Goal: Complete application form: Complete application form

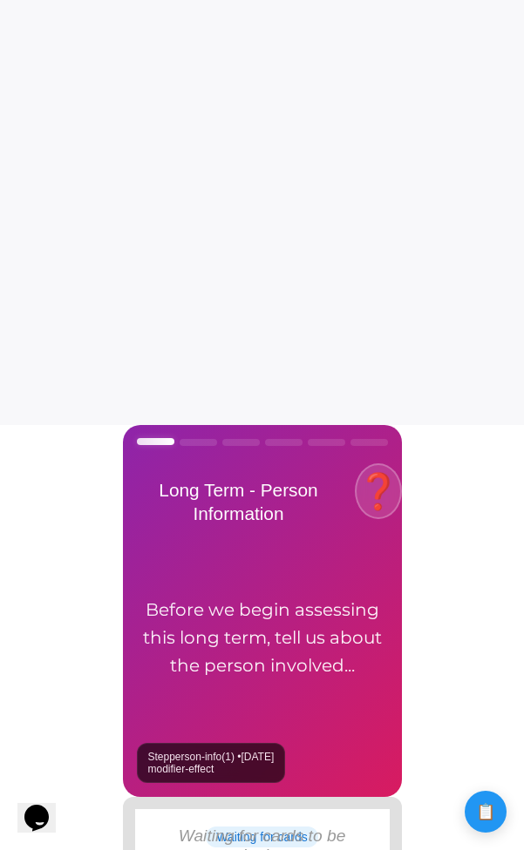
scroll to position [448, 0]
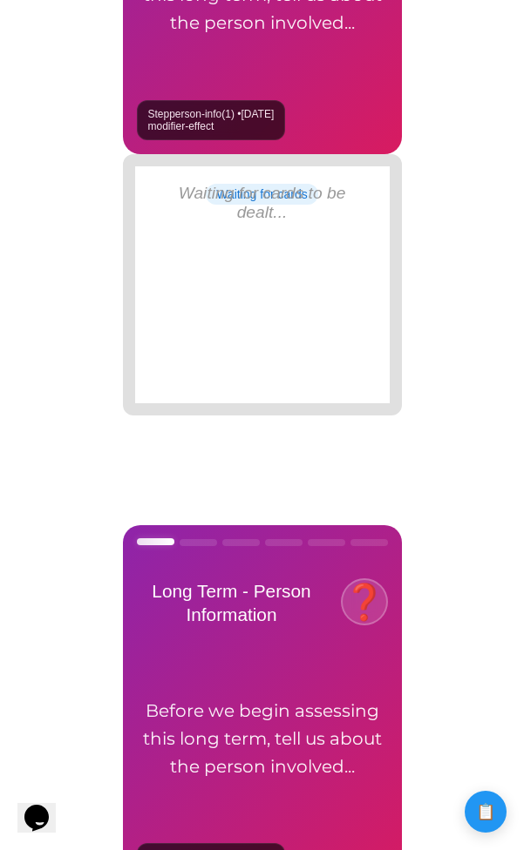
scroll to position [1115, 0]
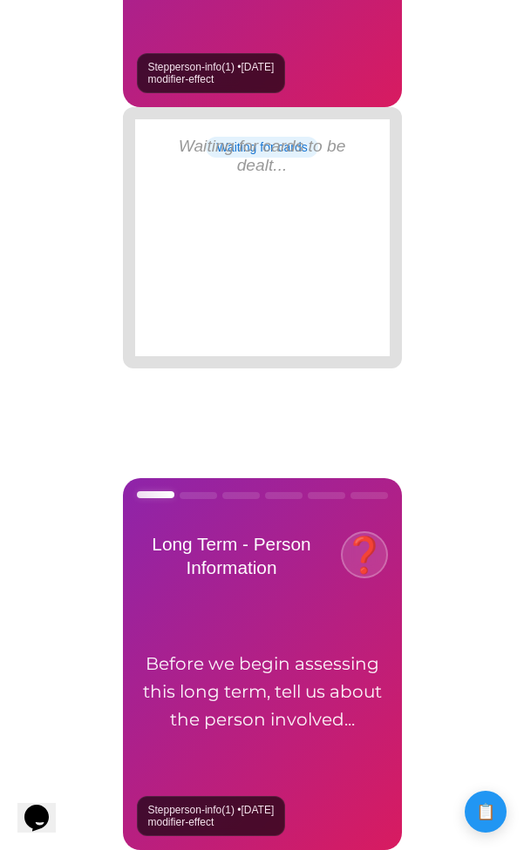
click at [274, 566] on div "Step person-info ( 1 ) • 9/10/2025 modifier-effect" at bounding box center [262, 664] width 279 height 372
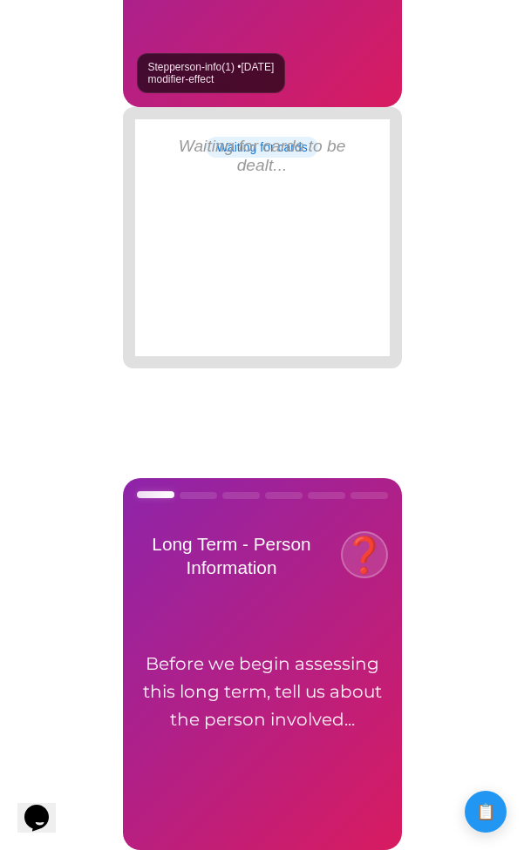
drag, startPoint x: 288, startPoint y: 571, endPoint x: 143, endPoint y: 545, distance: 147.7
click at [143, 545] on h2 "Long Term - Person Information" at bounding box center [232, 555] width 190 height 47
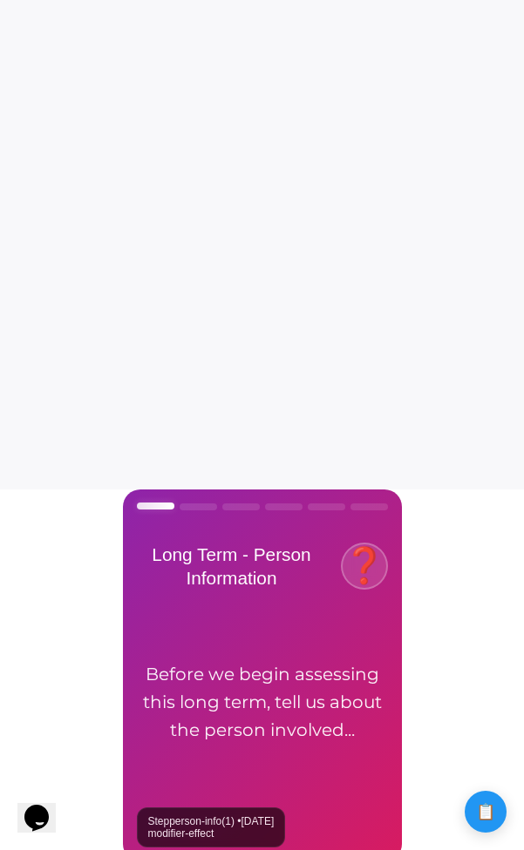
scroll to position [0, 0]
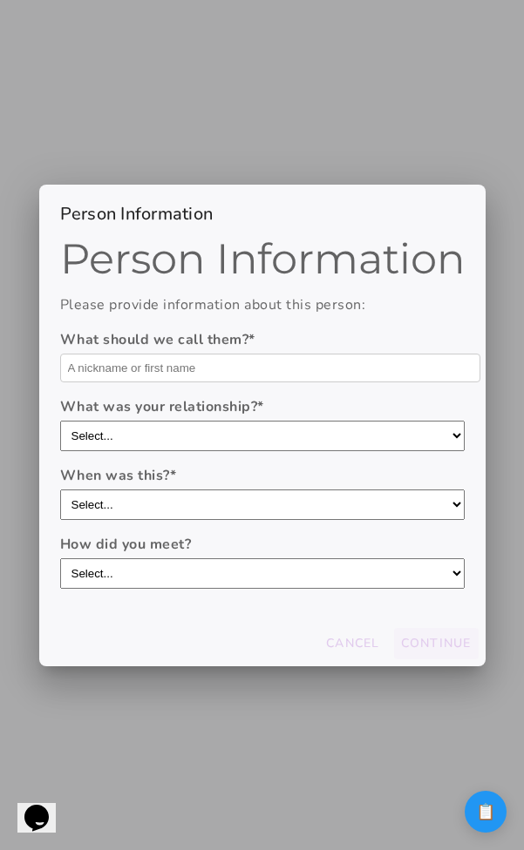
click at [248, 751] on div at bounding box center [262, 425] width 524 height 850
click at [242, 744] on div at bounding box center [262, 425] width 524 height 850
click at [431, 729] on div at bounding box center [262, 425] width 524 height 850
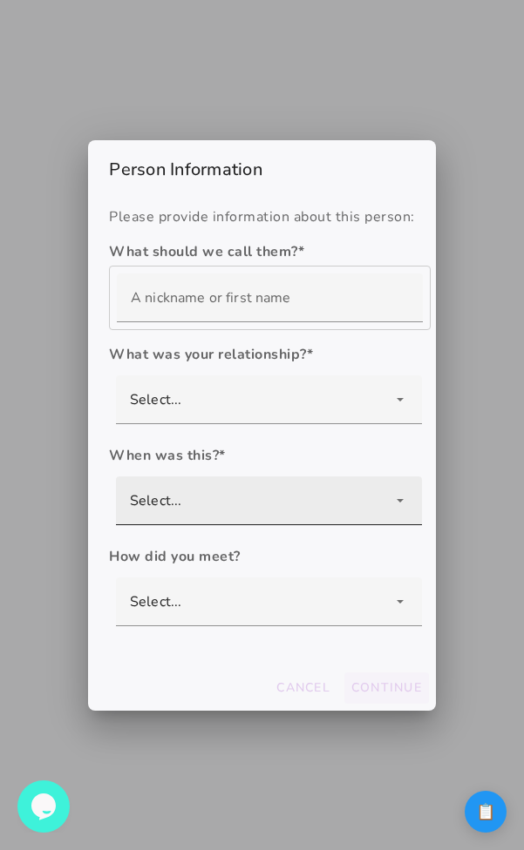
click at [207, 496] on div "Select..." at bounding box center [269, 501] width 306 height 49
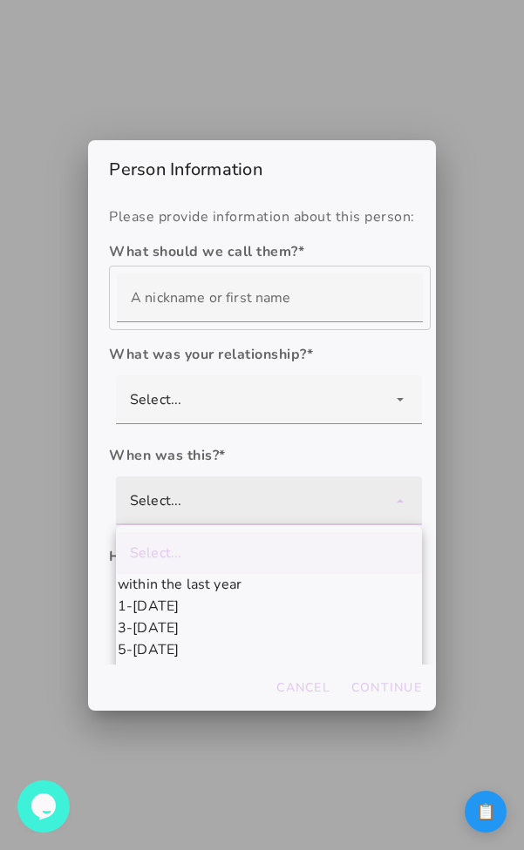
scroll to position [25, 0]
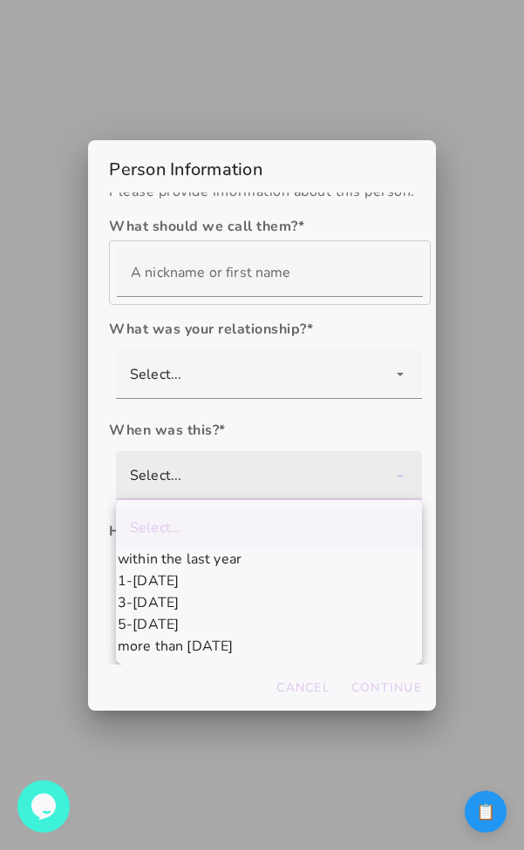
click at [221, 457] on div "Select..." at bounding box center [269, 475] width 306 height 49
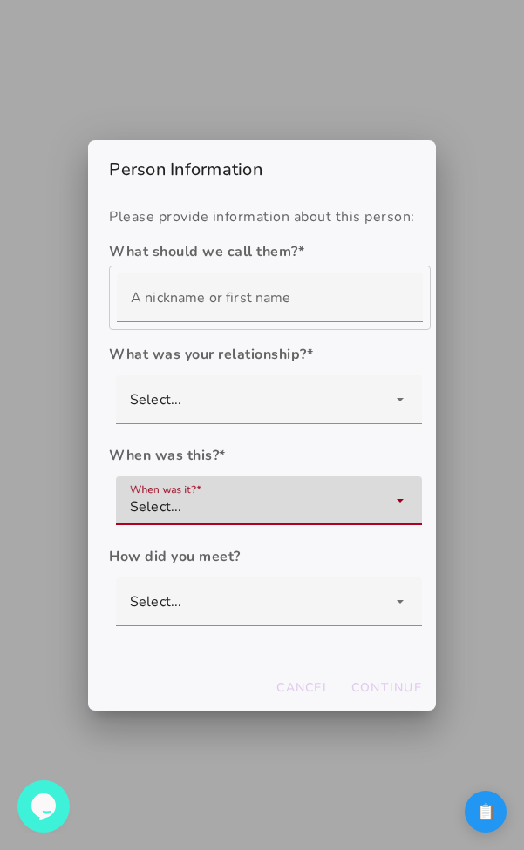
click at [390, 492] on div "When was it? Select..." at bounding box center [269, 501] width 306 height 49
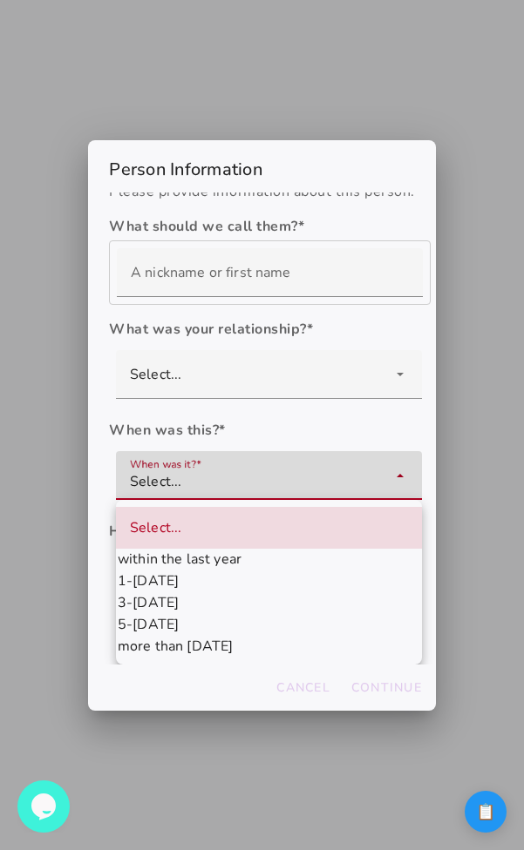
click at [390, 471] on div "When was it? Select..." at bounding box center [269, 475] width 306 height 49
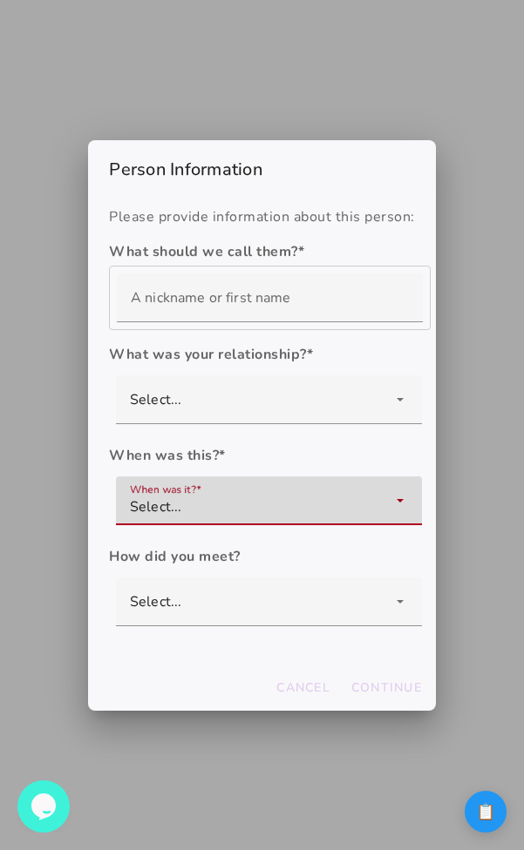
click at [366, 515] on div "When was it? Select..." at bounding box center [269, 501] width 306 height 49
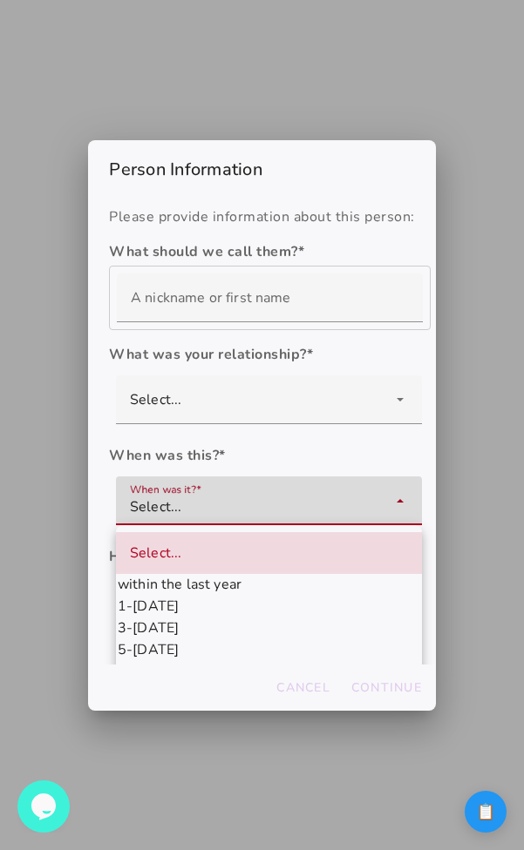
scroll to position [25, 0]
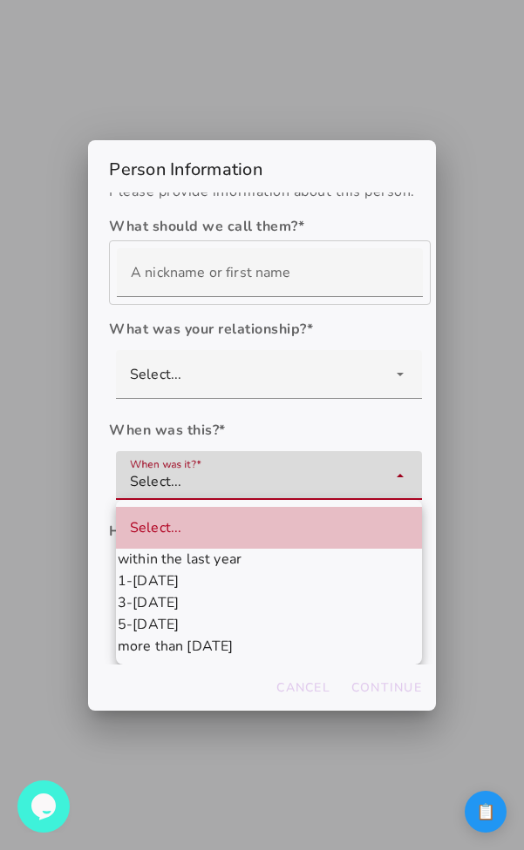
click at [352, 484] on div "When was it? Select..." at bounding box center [269, 475] width 306 height 49
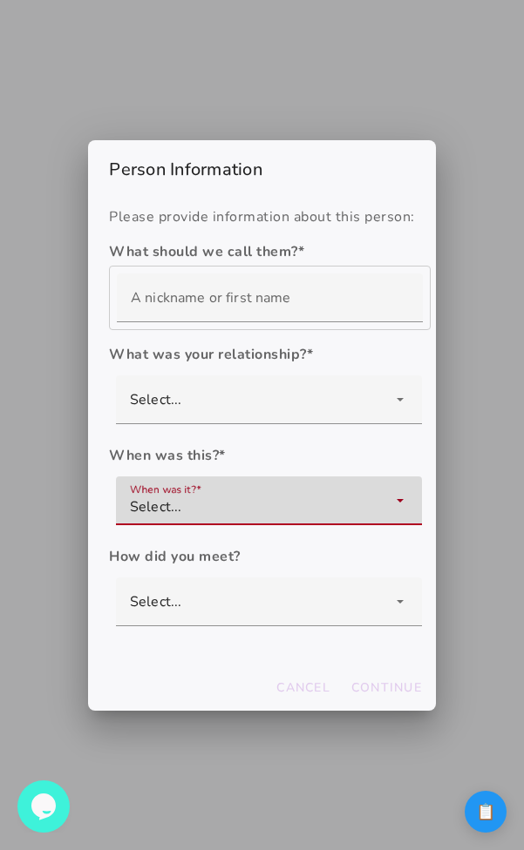
click at [300, 448] on label "When was this? *" at bounding box center [262, 455] width 306 height 21
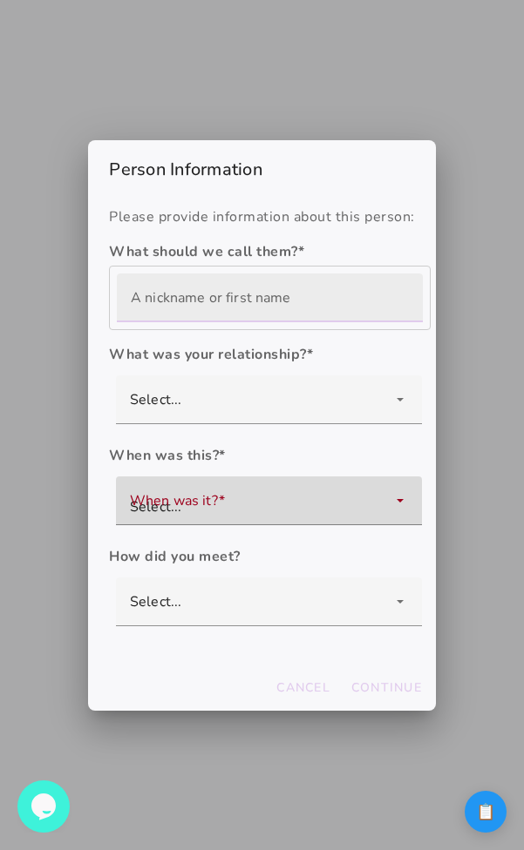
click at [281, 289] on input "text" at bounding box center [270, 298] width 278 height 49
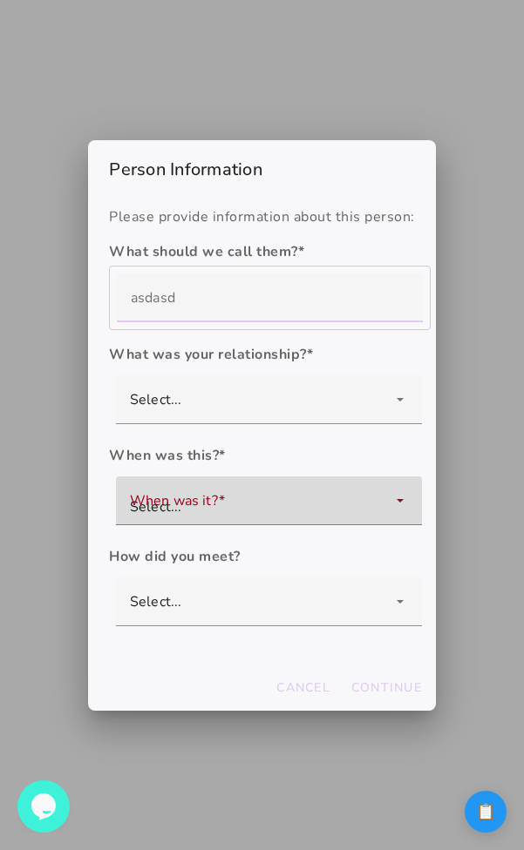
type input "asdasd"
type mwc-textfield "asdasd"
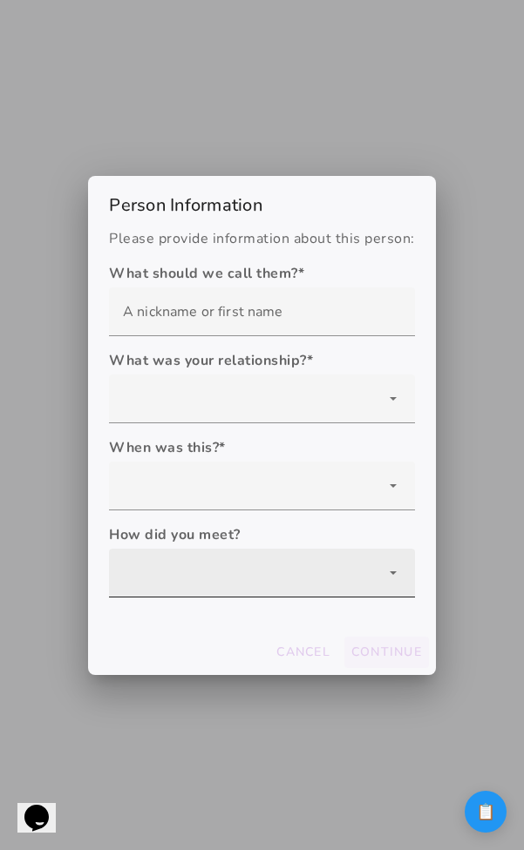
click at [328, 577] on div at bounding box center [262, 573] width 306 height 49
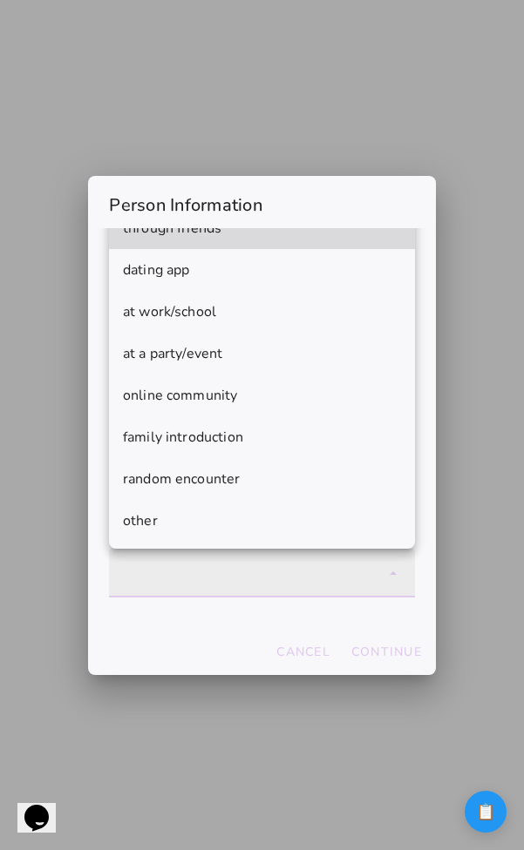
click at [284, 588] on div at bounding box center [262, 573] width 306 height 49
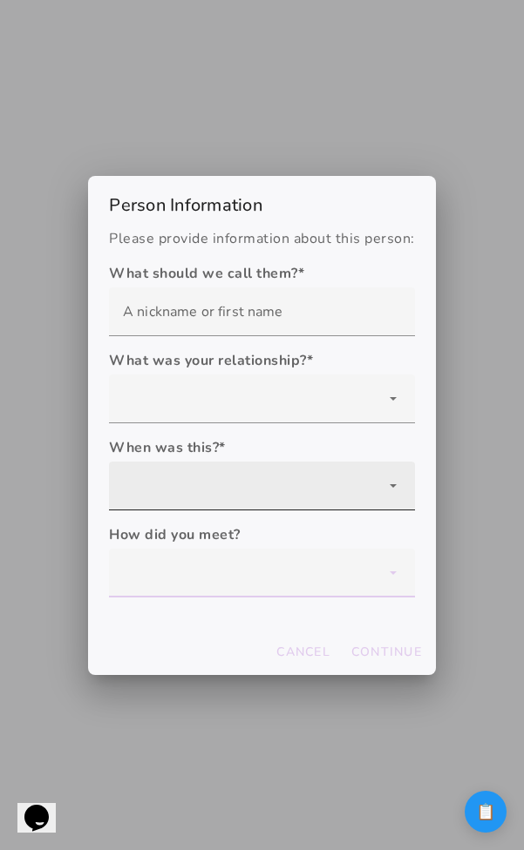
click at [284, 488] on div at bounding box center [262, 486] width 306 height 49
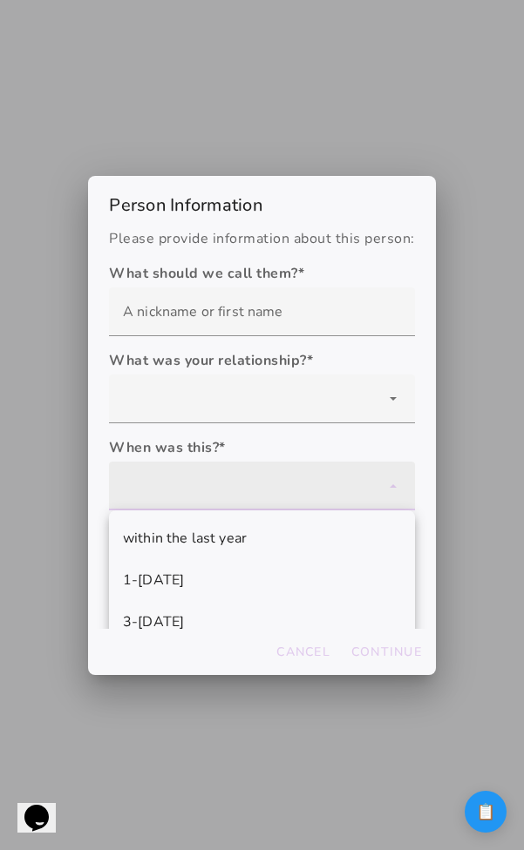
scroll to position [105, 0]
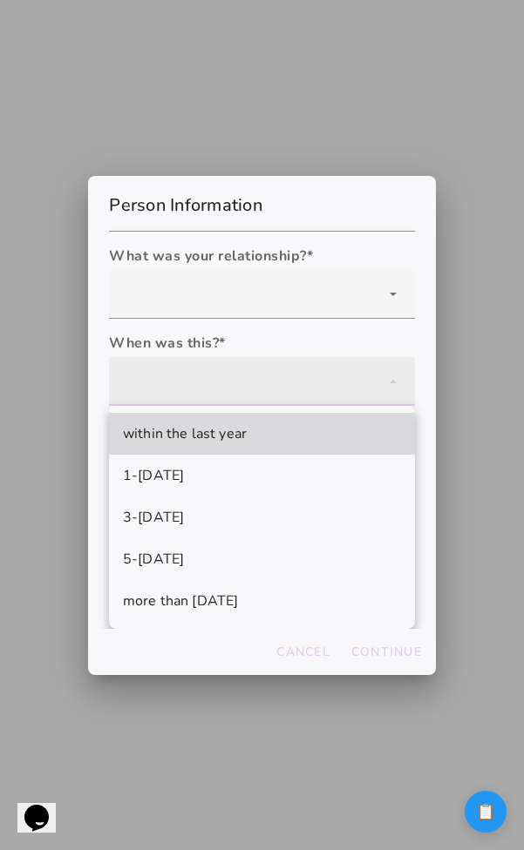
click at [297, 387] on div at bounding box center [262, 381] width 306 height 49
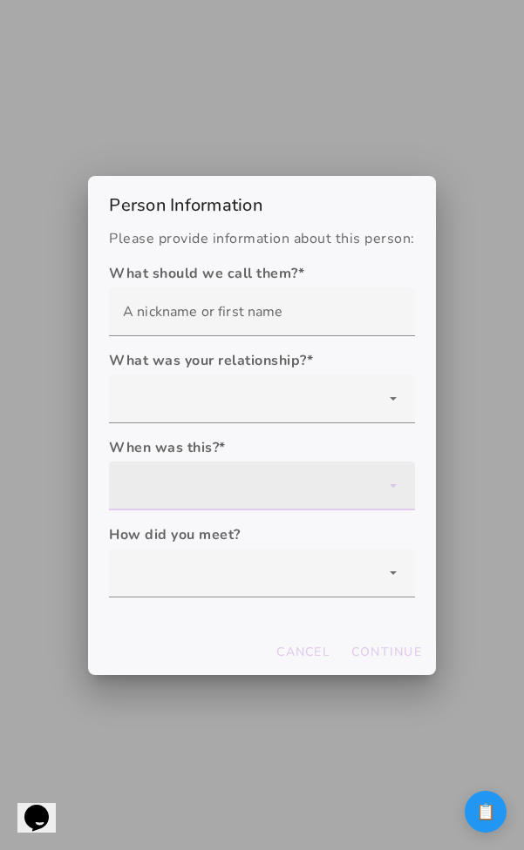
click at [288, 489] on div at bounding box center [262, 486] width 306 height 49
click at [0, 0] on mwc-list-item "1-[DATE]" at bounding box center [0, 0] width 0 height 0
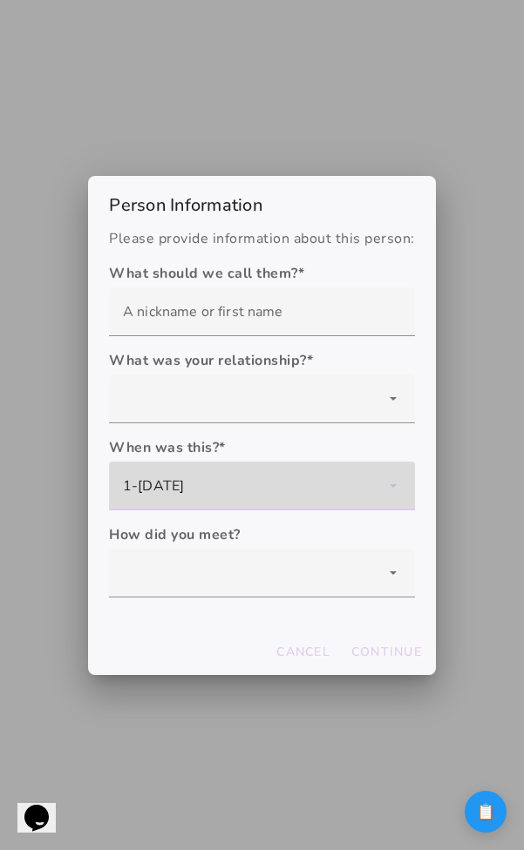
click at [288, 489] on div "1-[DATE]" at bounding box center [262, 486] width 306 height 49
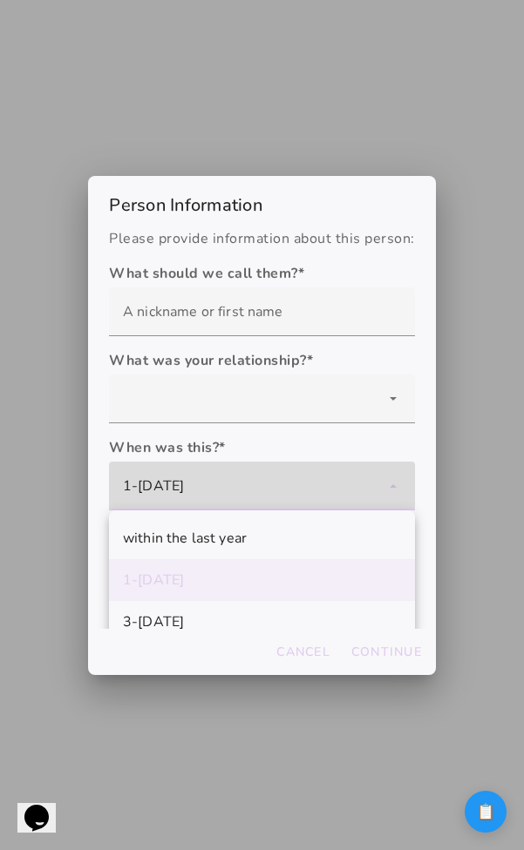
scroll to position [105, 0]
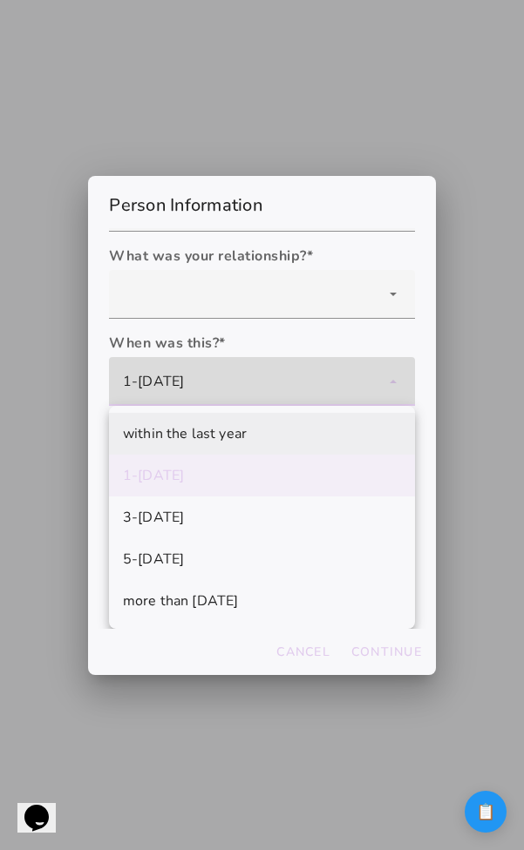
click at [293, 416] on mwc-list-item "within the last year" at bounding box center [262, 434] width 306 height 42
type mwc-select "within the last year"
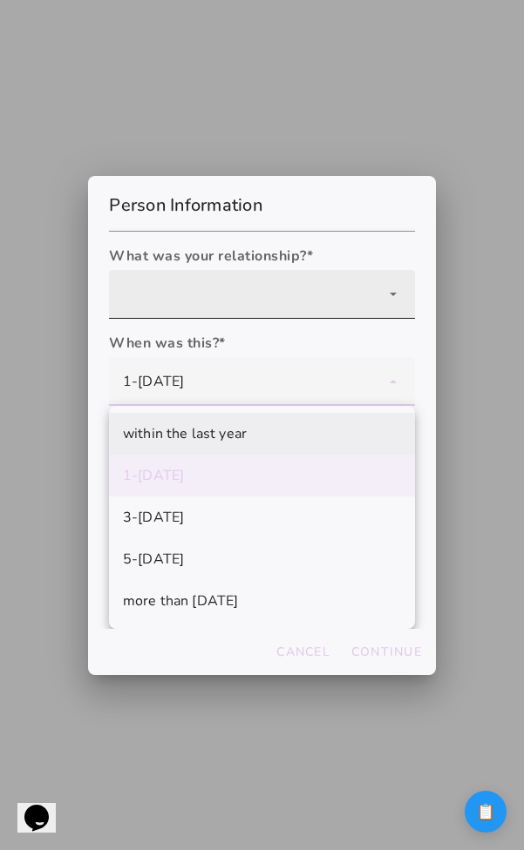
scroll to position [0, 0]
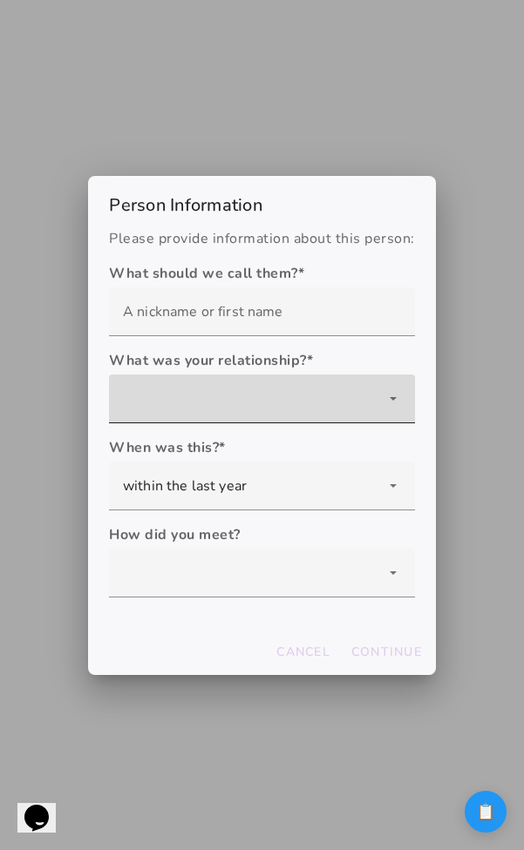
click at [292, 392] on div at bounding box center [262, 399] width 306 height 49
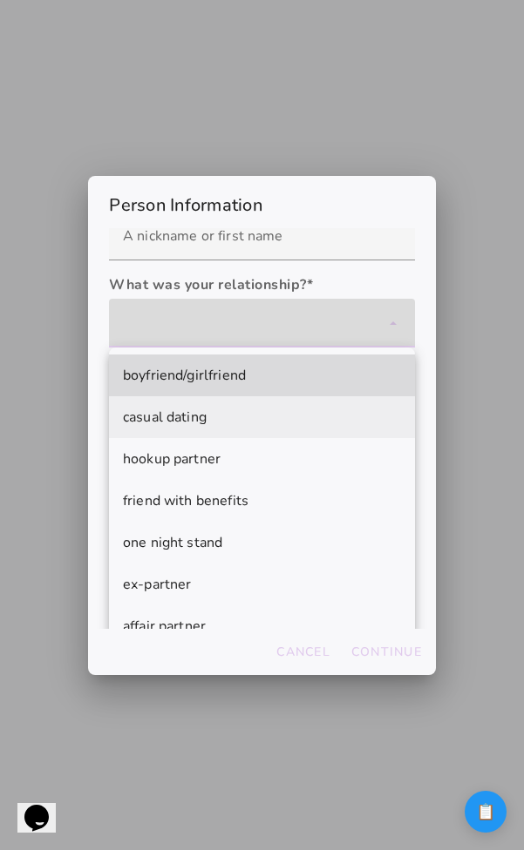
scroll to position [143, 0]
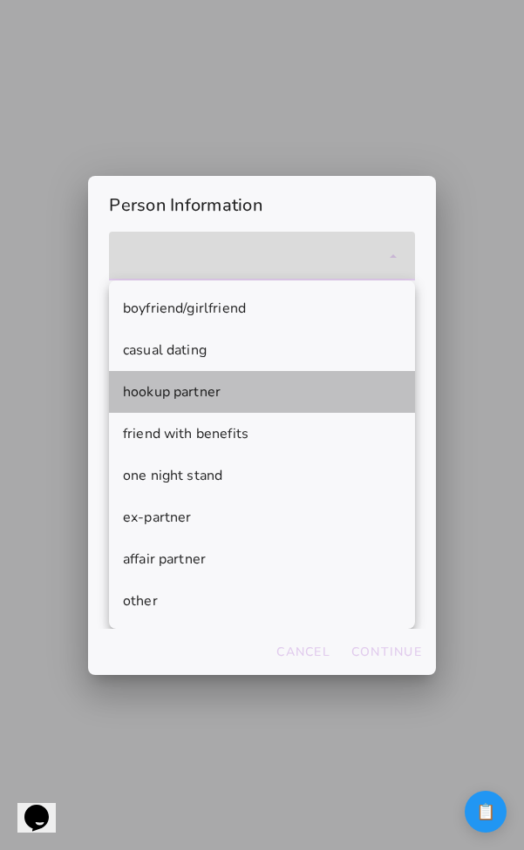
click at [281, 411] on mwc-list-item "hookup partner" at bounding box center [262, 392] width 306 height 42
type mwc-select "hookup partner"
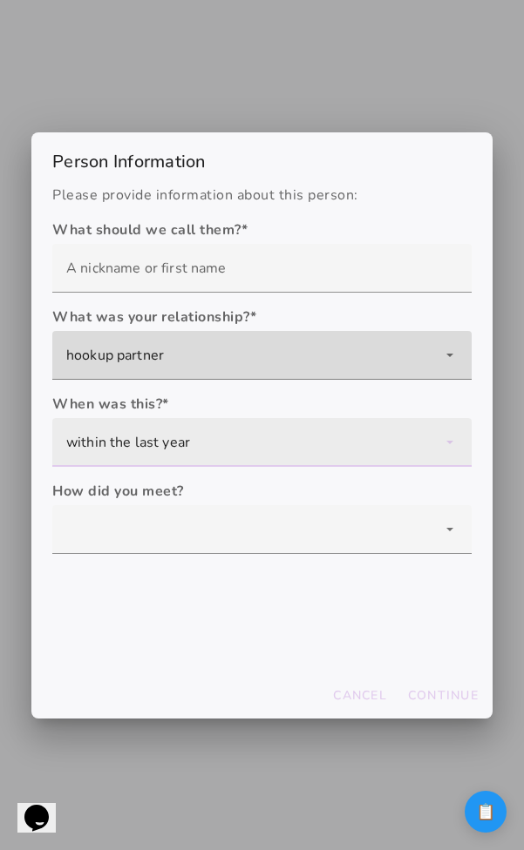
click at [258, 432] on div "within the last year" at bounding box center [261, 442] width 419 height 49
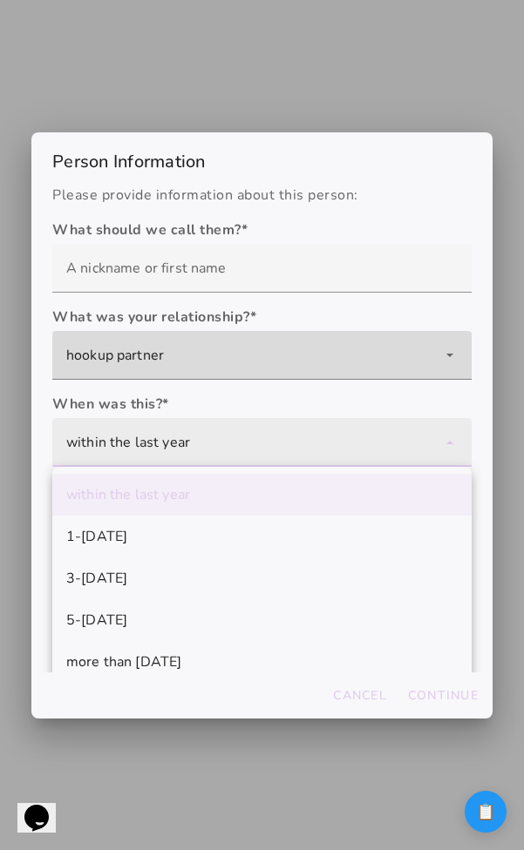
scroll to position [17, 0]
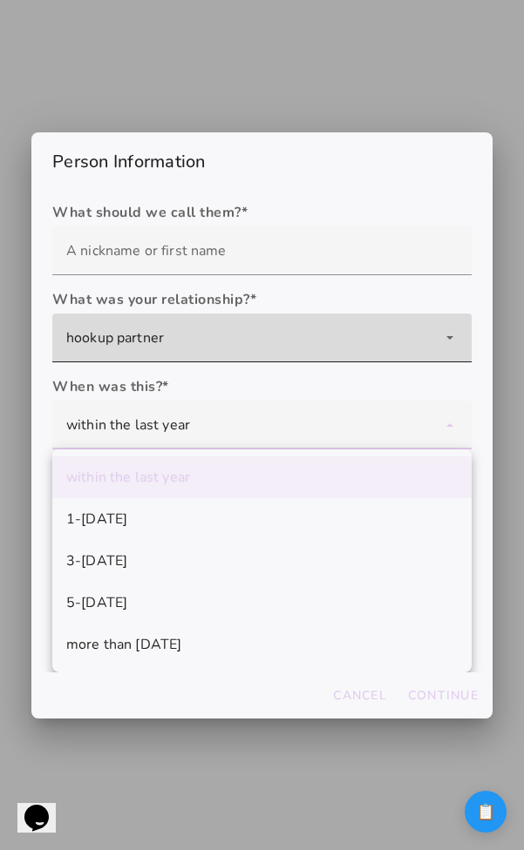
click at [303, 338] on div "hookup partner" at bounding box center [261, 338] width 419 height 49
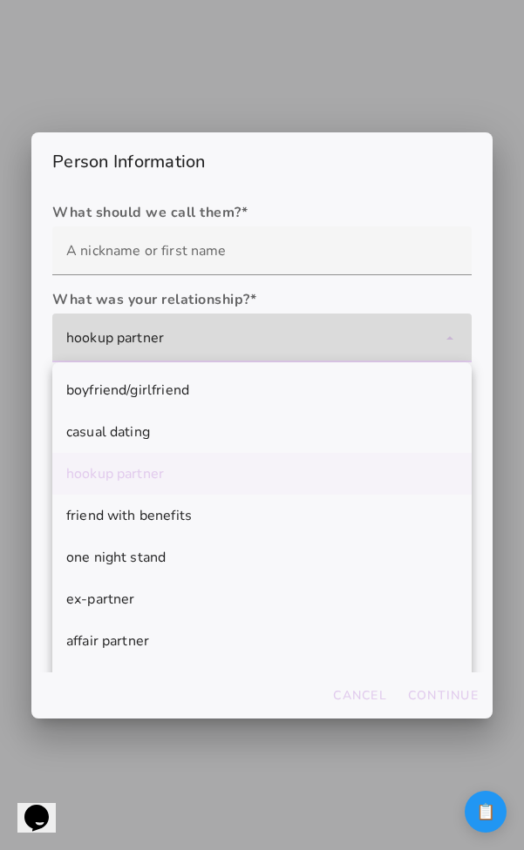
scroll to position [56, 0]
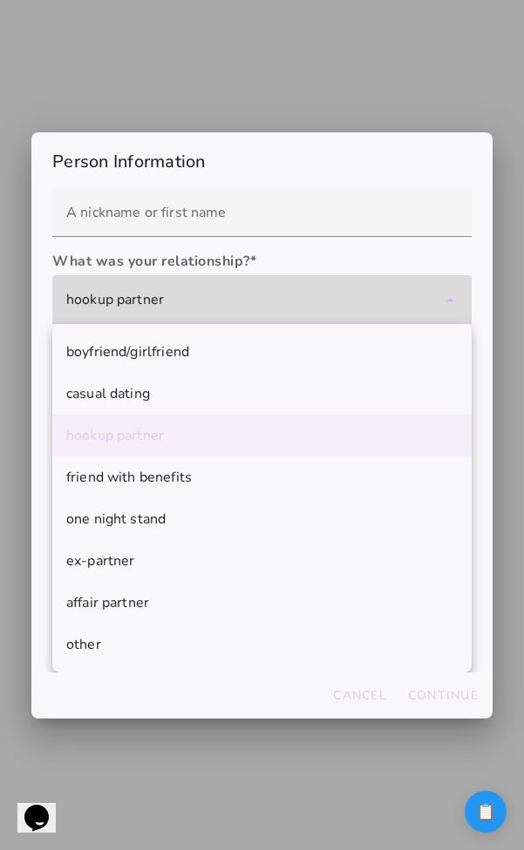
click at [304, 253] on label "What was your relationship? *" at bounding box center [261, 261] width 419 height 21
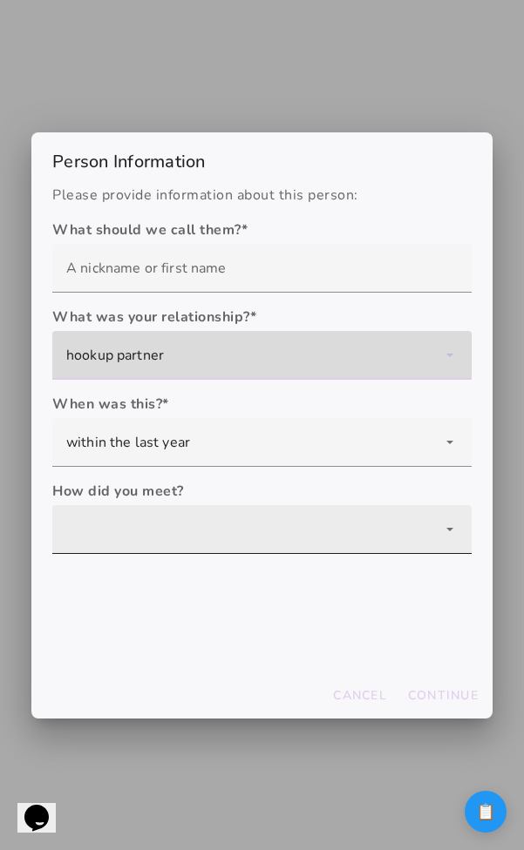
click at [241, 529] on div at bounding box center [261, 529] width 419 height 49
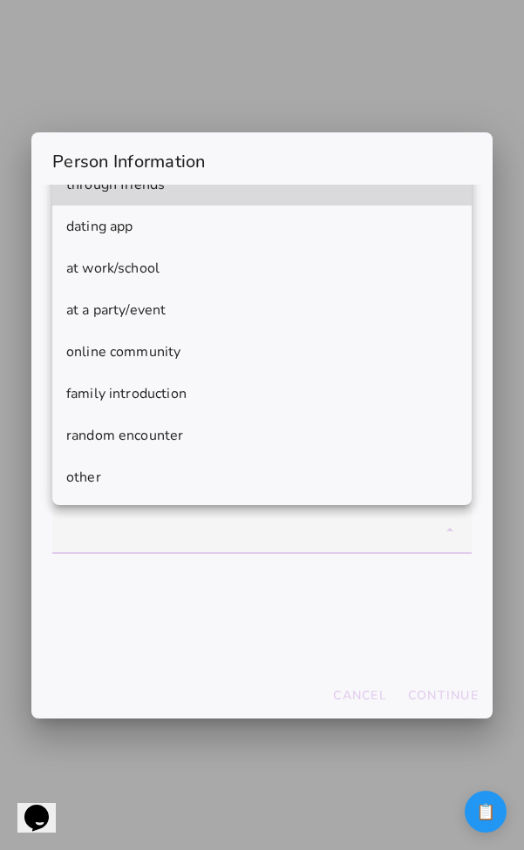
click at [251, 579] on form "What should we call them? * What was your relationship? * boyfriend/girlfriend …" at bounding box center [261, 438] width 419 height 436
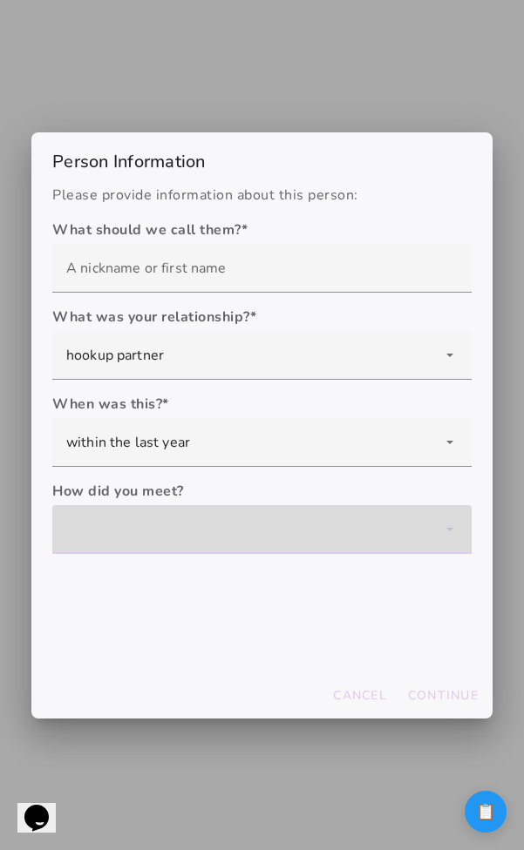
click at [260, 538] on div at bounding box center [261, 529] width 419 height 49
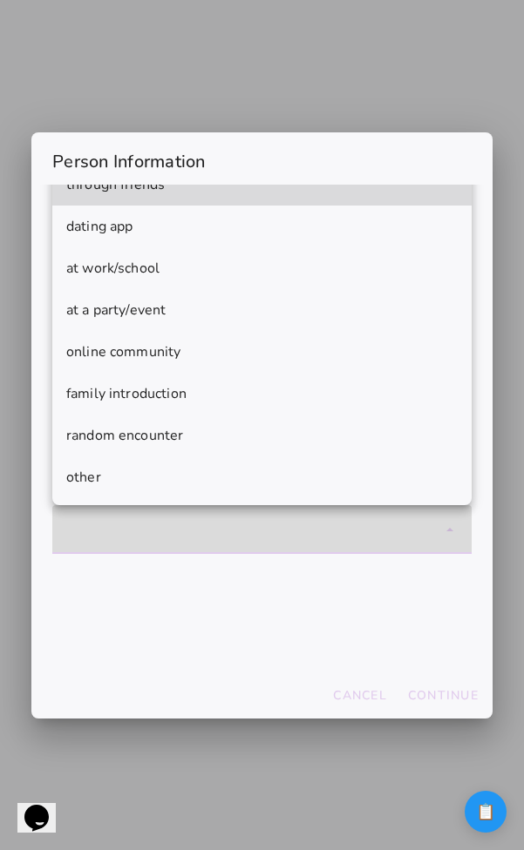
click at [260, 538] on div at bounding box center [261, 529] width 419 height 49
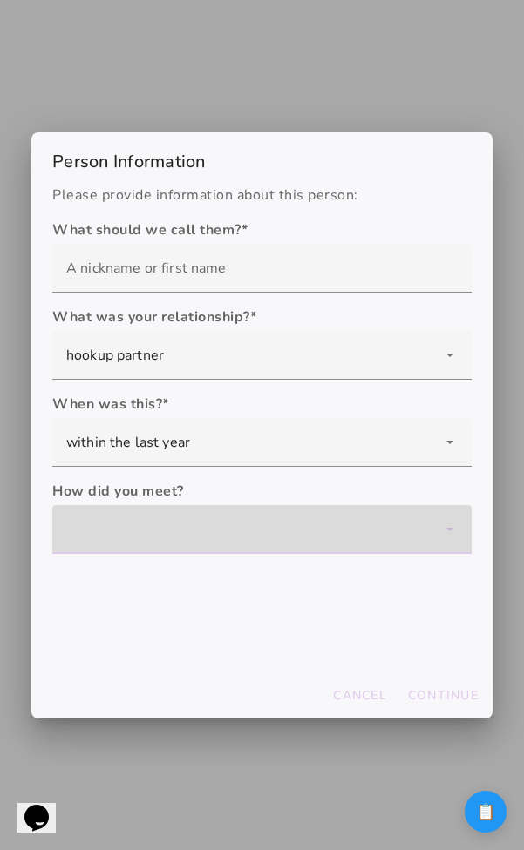
click at [261, 542] on div at bounding box center [261, 529] width 419 height 49
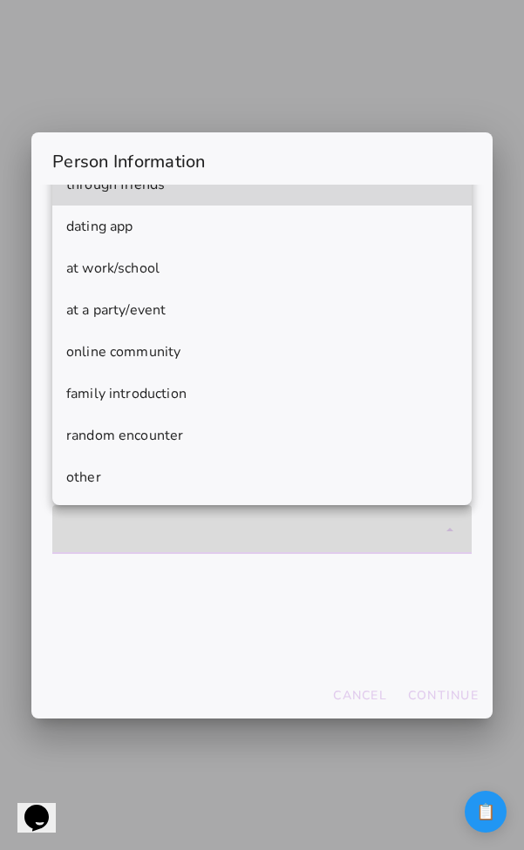
click at [263, 544] on div at bounding box center [261, 529] width 419 height 49
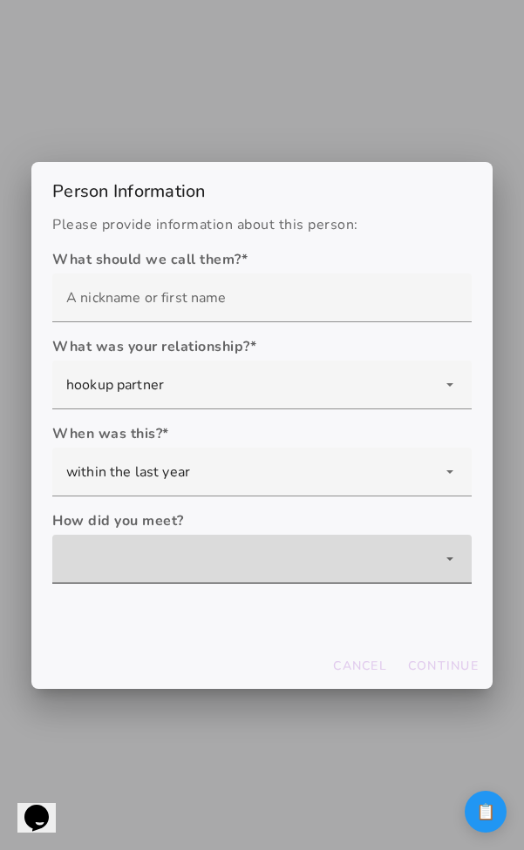
click at [268, 554] on div at bounding box center [261, 559] width 419 height 49
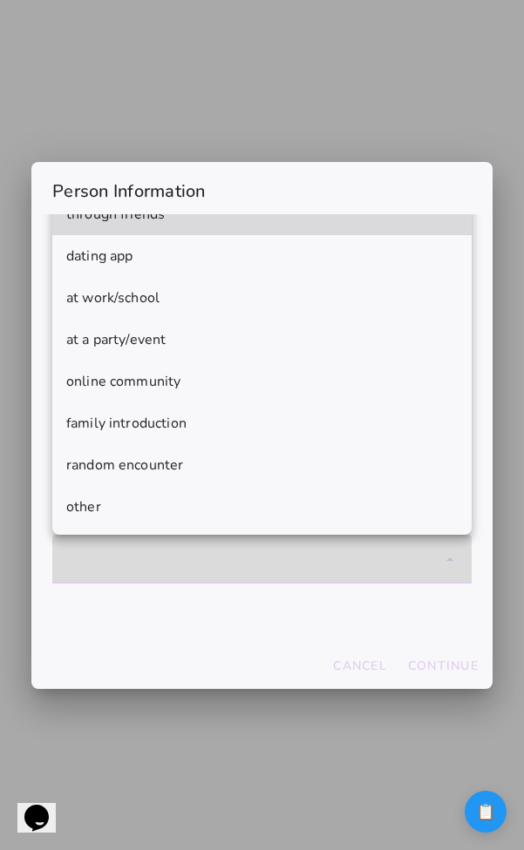
click at [268, 555] on div at bounding box center [261, 559] width 419 height 49
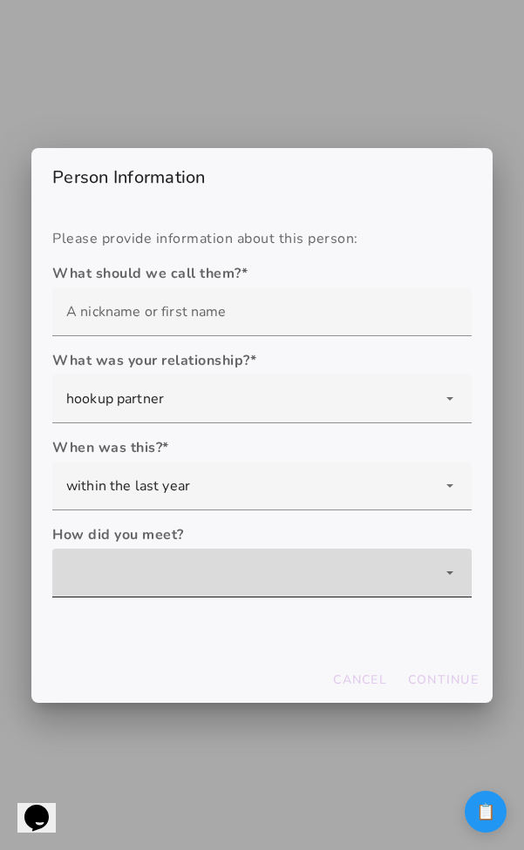
click at [274, 583] on div at bounding box center [261, 573] width 419 height 49
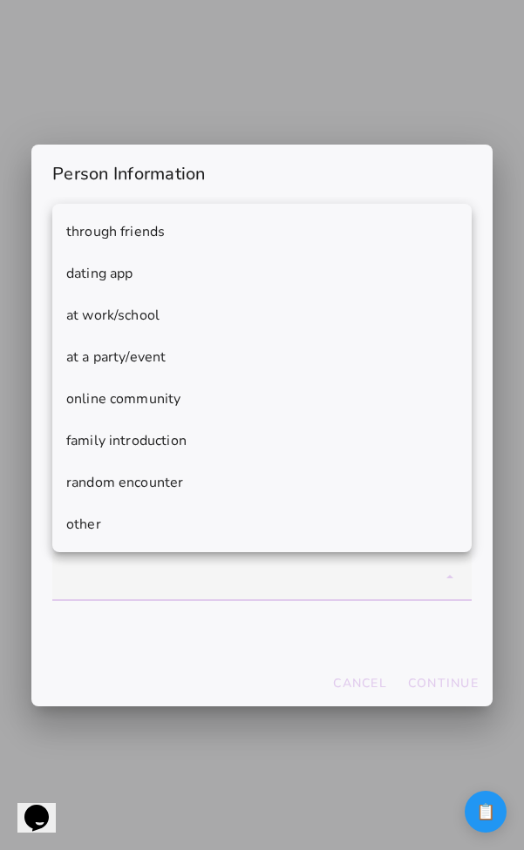
click at [248, 611] on form "What should we call them? * What was your relationship? * boyfriend/girlfriend …" at bounding box center [261, 441] width 419 height 349
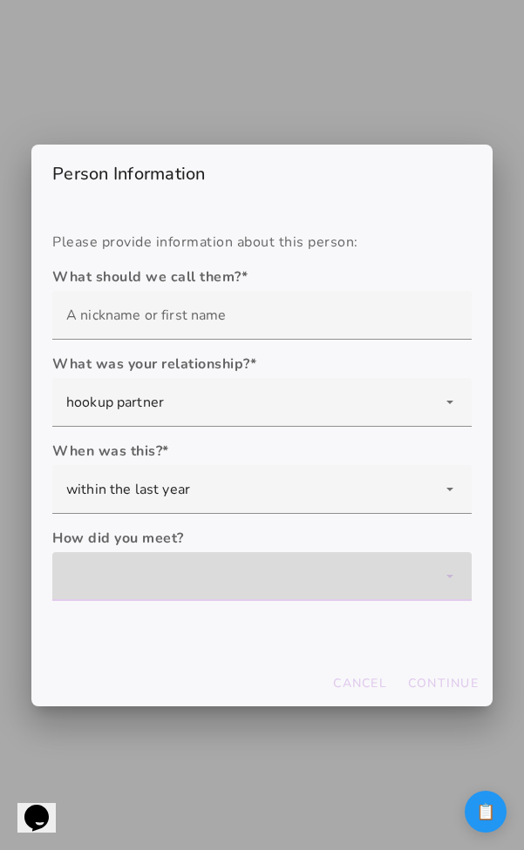
click at [252, 597] on div at bounding box center [261, 576] width 419 height 49
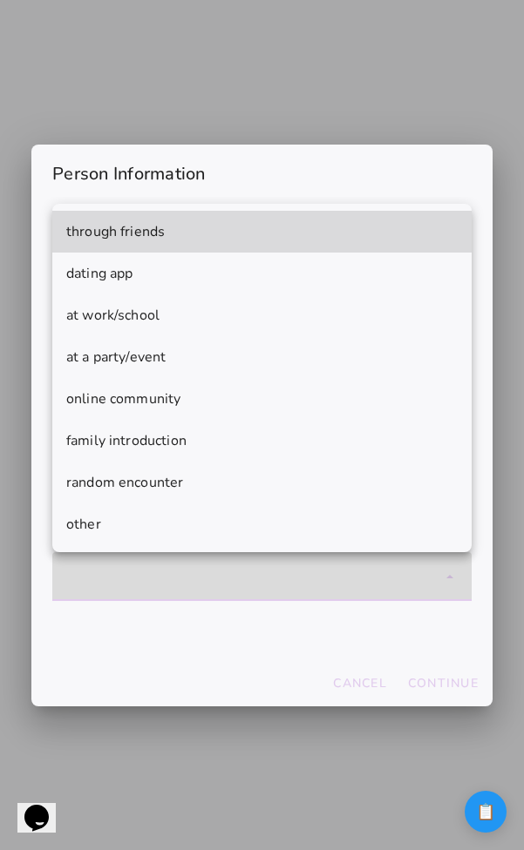
click at [252, 597] on div at bounding box center [261, 576] width 419 height 49
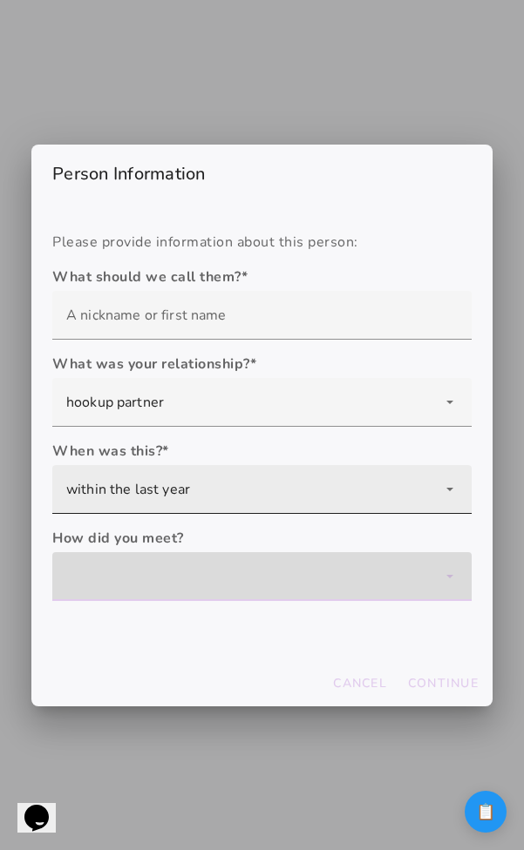
click at [272, 483] on div "within the last year" at bounding box center [261, 489] width 419 height 49
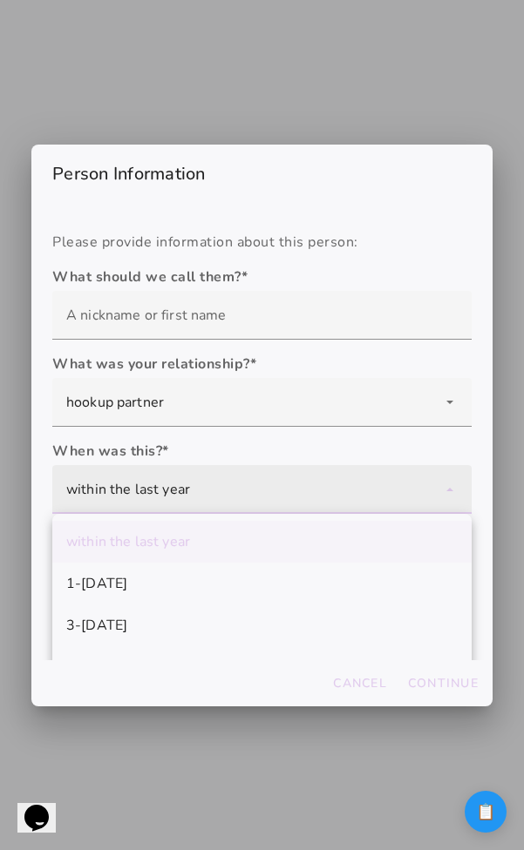
scroll to position [77, 0]
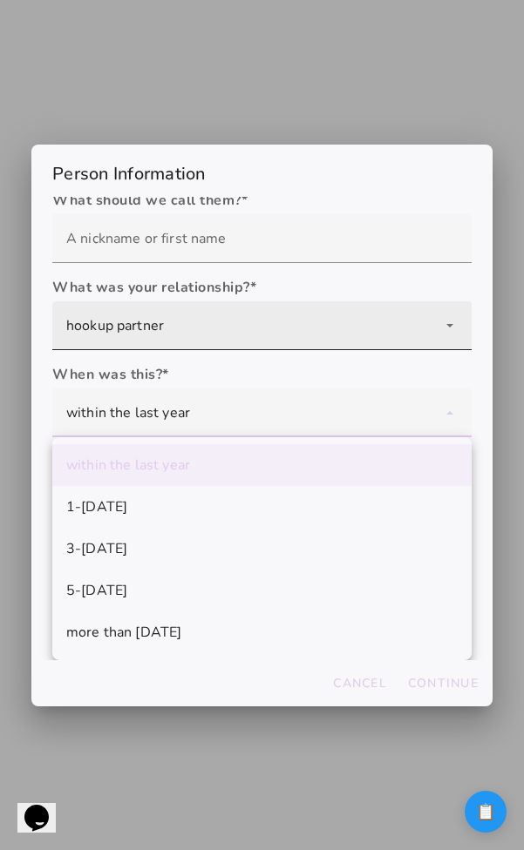
click at [272, 335] on div "hookup partner" at bounding box center [261, 325] width 419 height 49
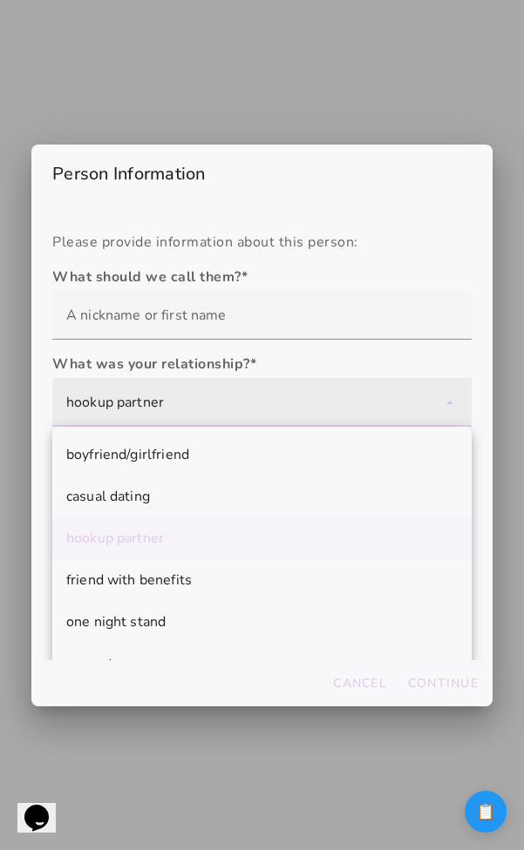
scroll to position [115, 0]
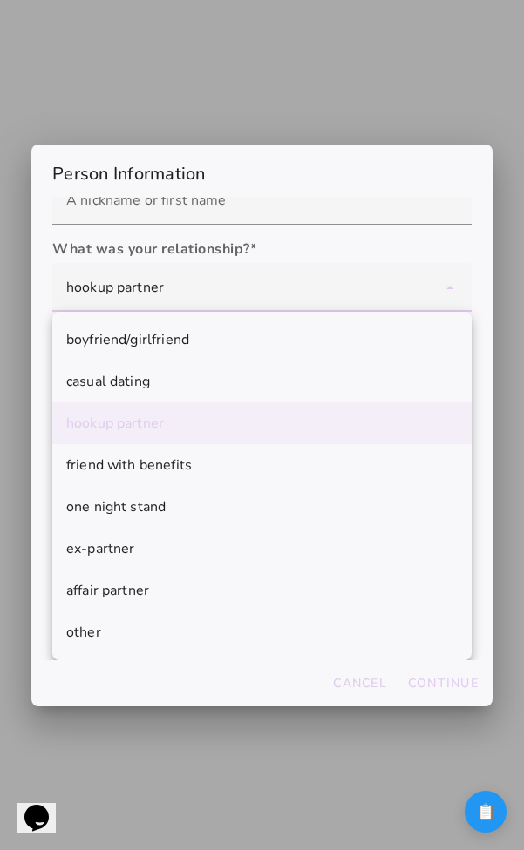
type mwc-list-item "hookup partner"
click at [469, 257] on label "What was your relationship? *" at bounding box center [261, 249] width 419 height 21
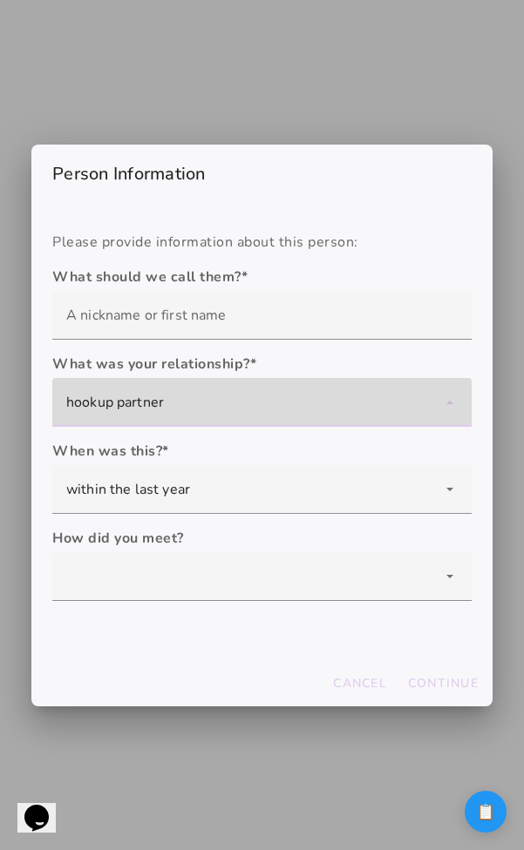
scroll to position [0, 0]
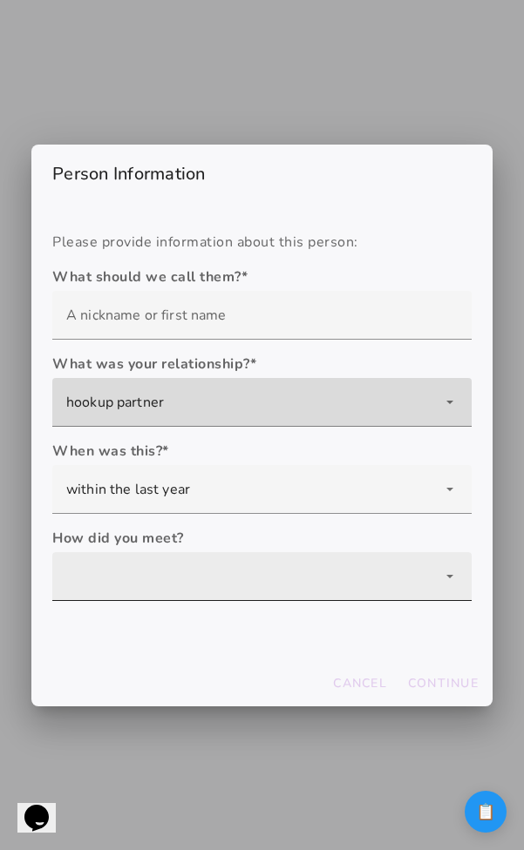
click at [100, 561] on div at bounding box center [261, 576] width 419 height 49
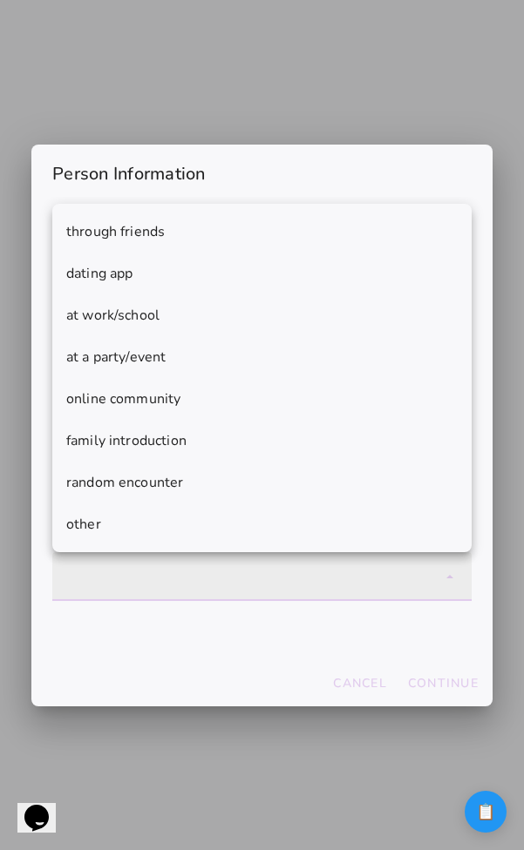
click at [113, 562] on div at bounding box center [261, 576] width 419 height 49
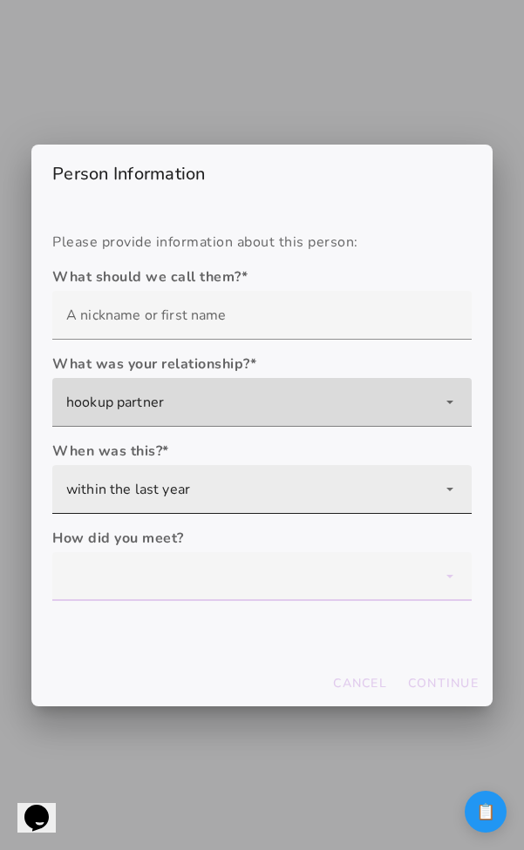
click at [185, 475] on div "within the last year" at bounding box center [261, 489] width 419 height 49
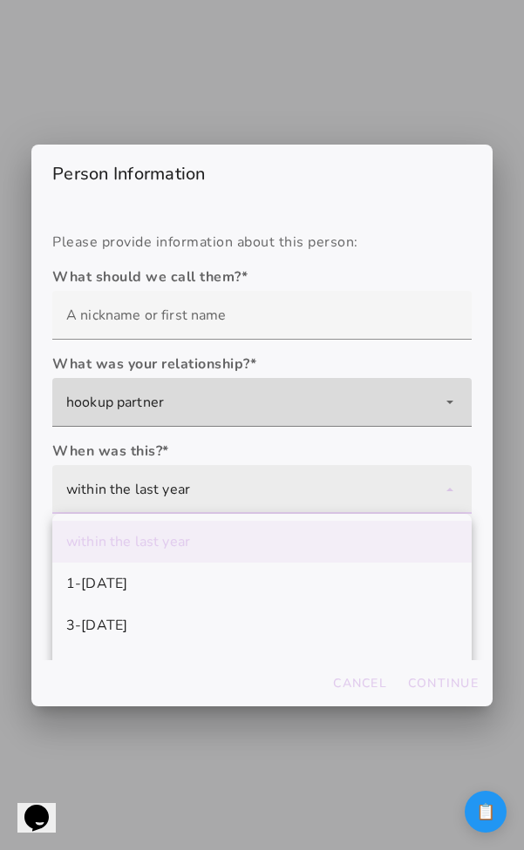
scroll to position [77, 0]
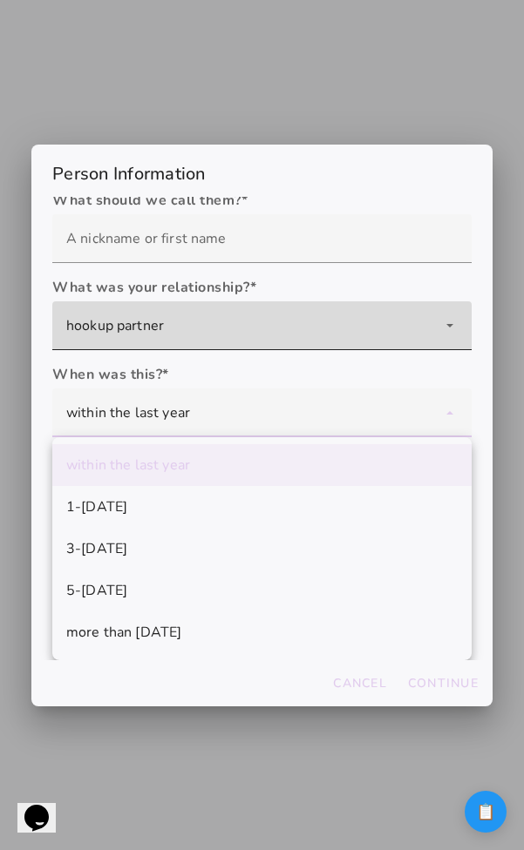
click at [198, 325] on div "hookup partner" at bounding box center [261, 325] width 419 height 49
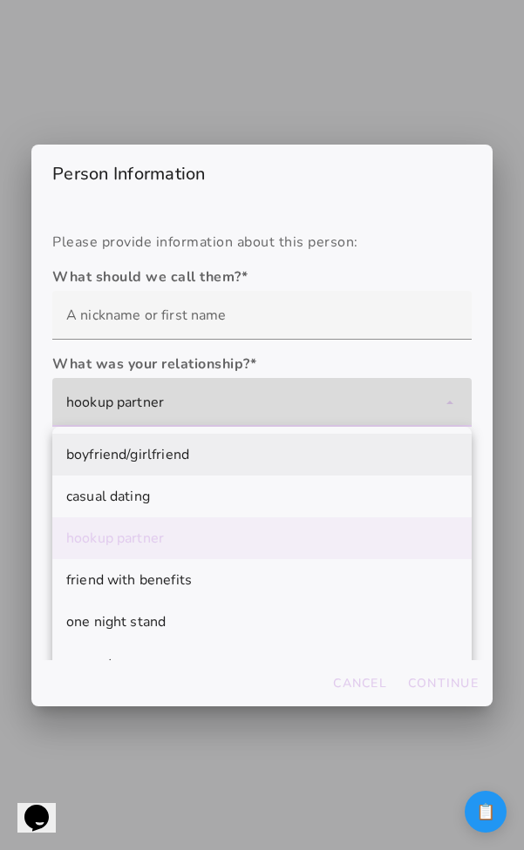
scroll to position [115, 0]
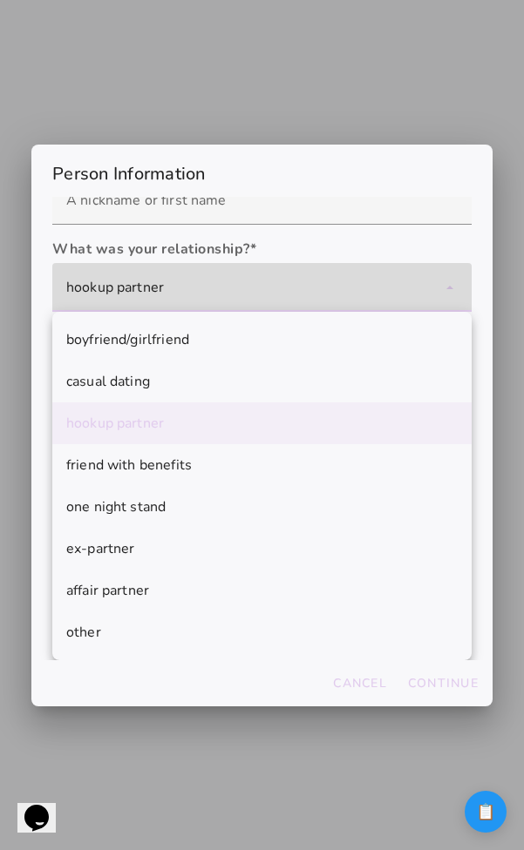
click at [234, 276] on div "hookup partner" at bounding box center [261, 287] width 419 height 49
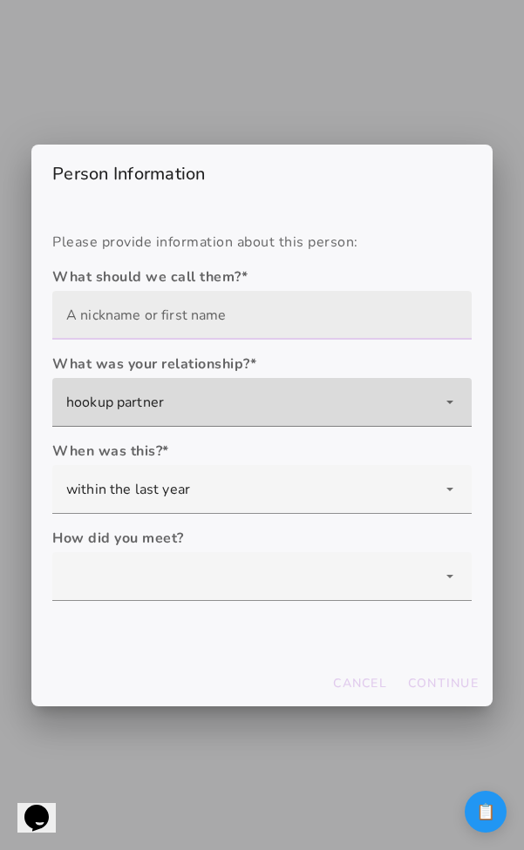
click at [307, 315] on input "text" at bounding box center [261, 315] width 391 height 49
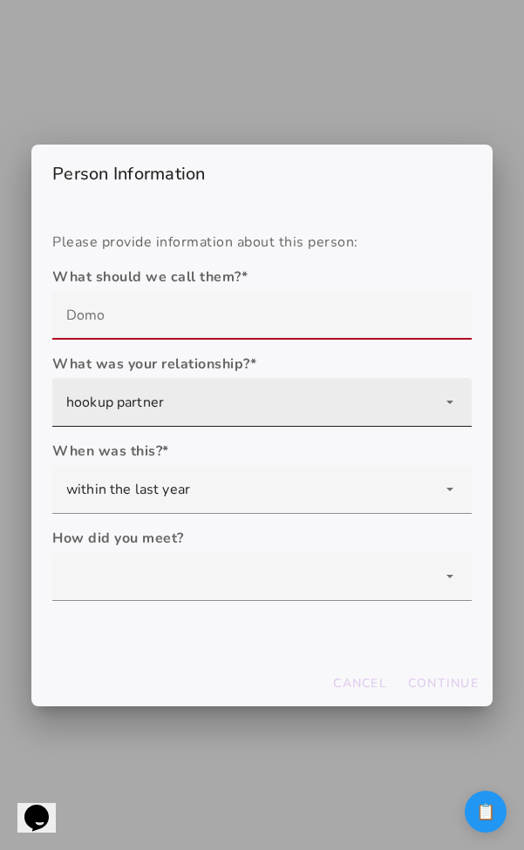
type input "Domo"
type mwc-textfield "Domo"
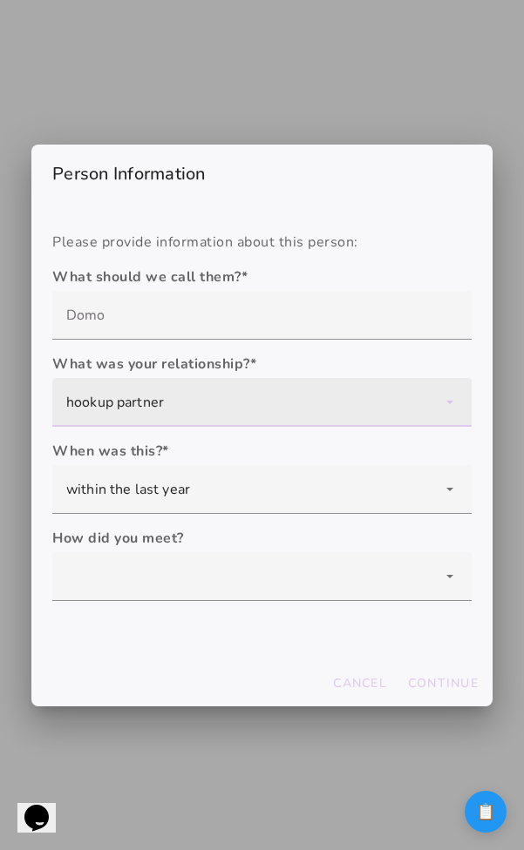
click at [253, 401] on div "hookup partner" at bounding box center [261, 402] width 419 height 49
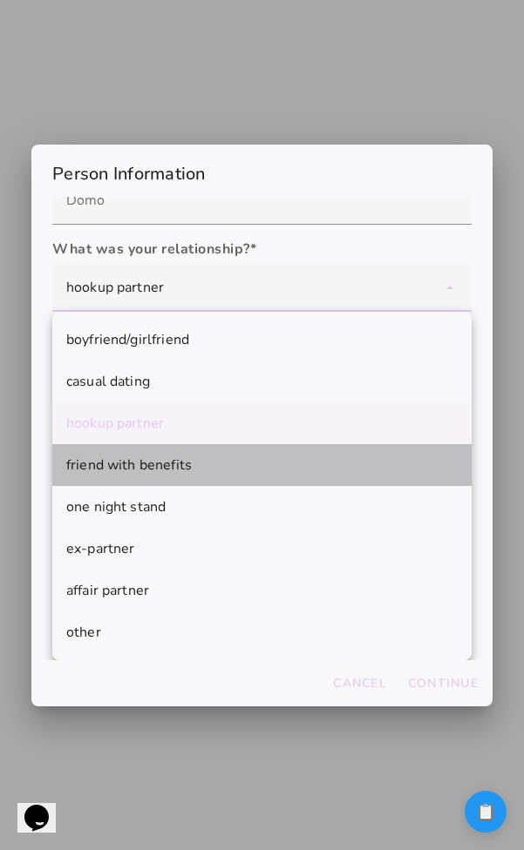
click at [236, 478] on mwc-list-item "friend with benefits" at bounding box center [261, 465] width 419 height 42
type mwc-select "friend with benefits"
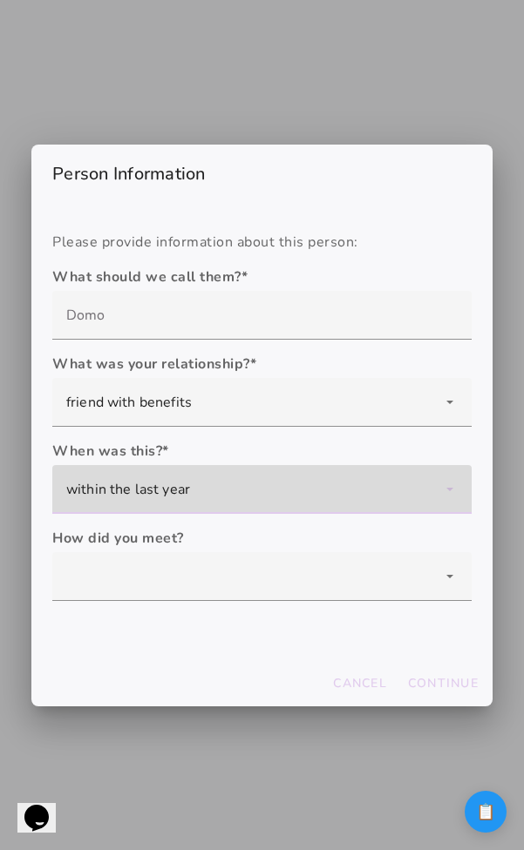
click at [236, 480] on div "within the last year" at bounding box center [261, 489] width 419 height 49
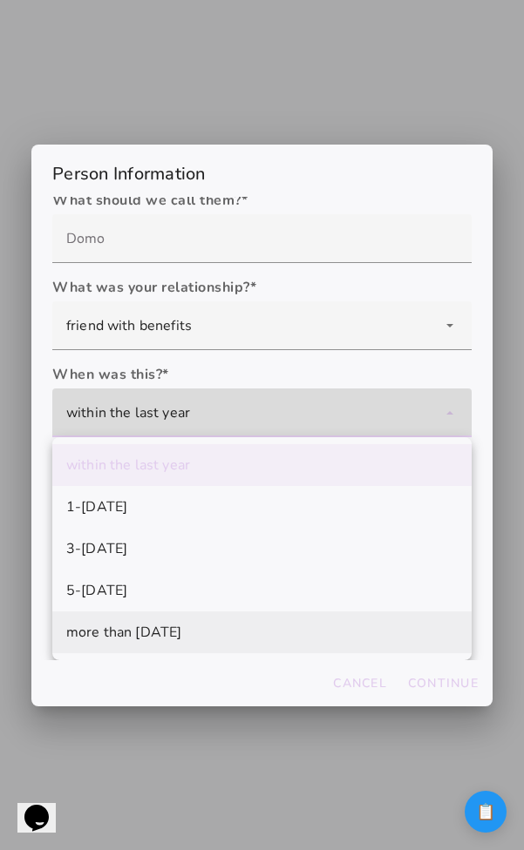
click at [225, 613] on mwc-list-item "more than [DATE]" at bounding box center [261, 633] width 419 height 42
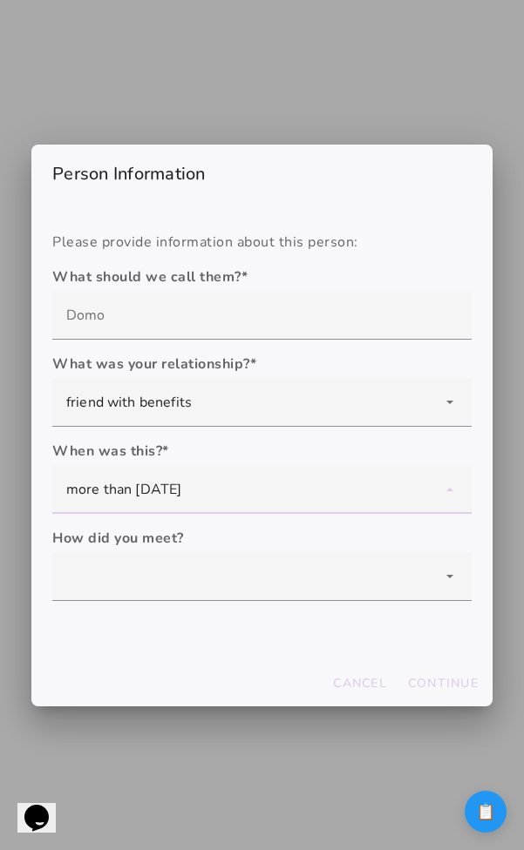
scroll to position [0, 0]
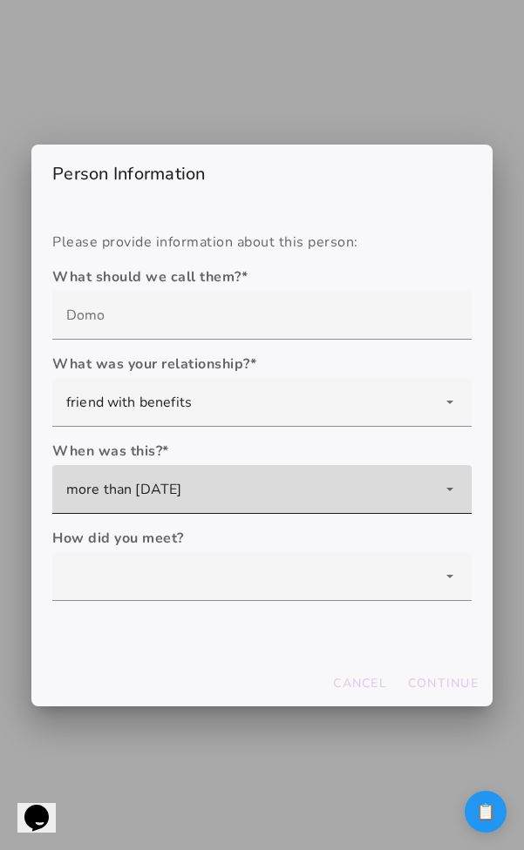
click at [251, 510] on div "more than [DATE]" at bounding box center [261, 489] width 419 height 49
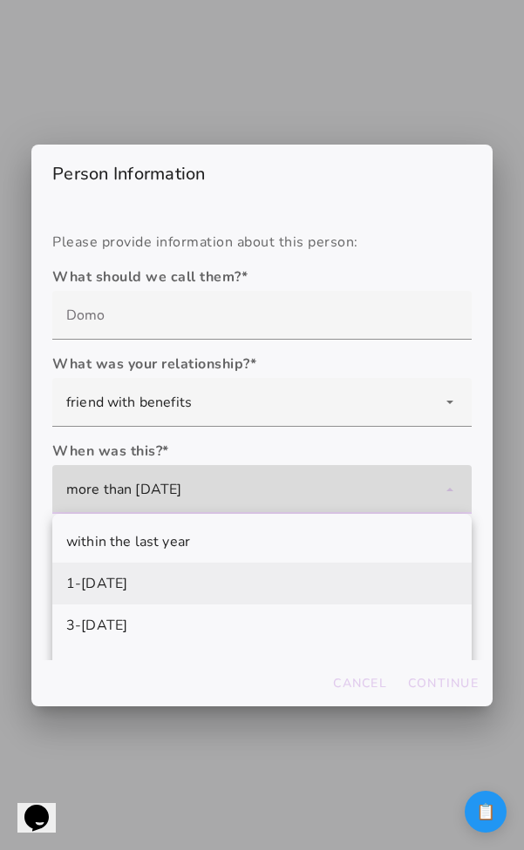
scroll to position [77, 0]
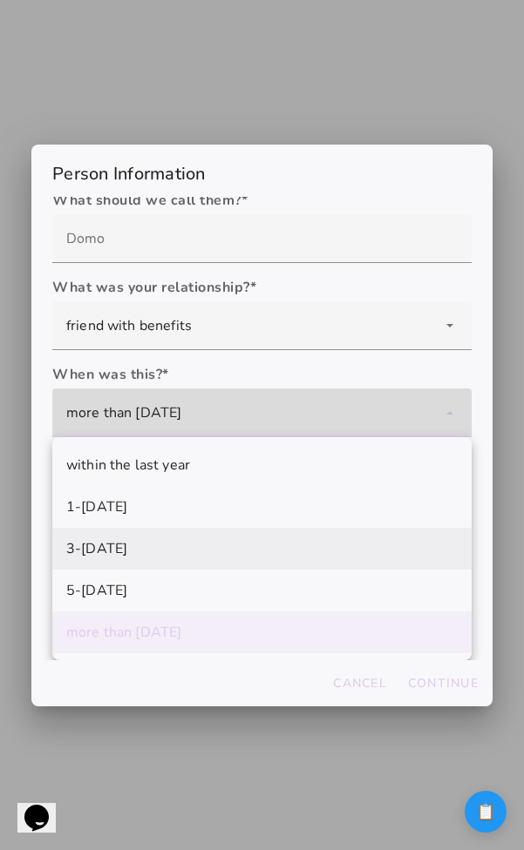
click at [247, 518] on mwc-list-item "1-3 years ago" at bounding box center [261, 507] width 419 height 42
type mwc-select "1-3 years ago"
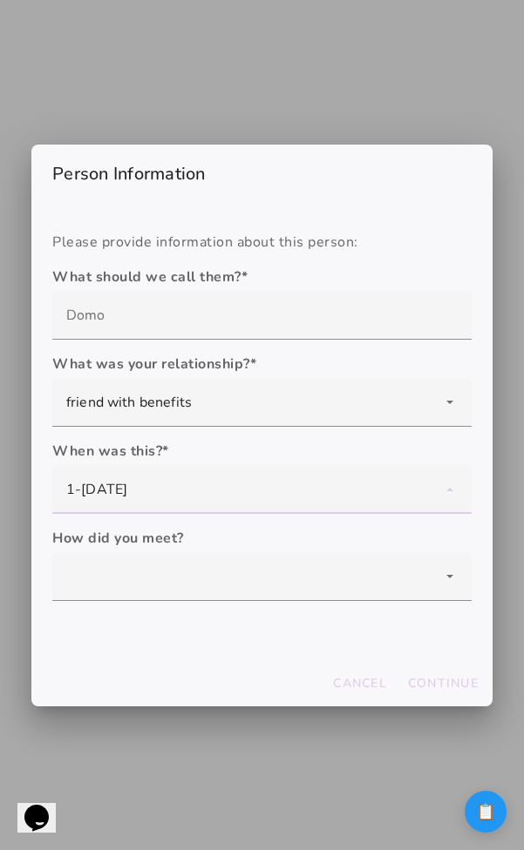
scroll to position [0, 0]
click at [208, 606] on form "What should we call them? * What was your relationship? * boyfriend/girlfriend …" at bounding box center [261, 441] width 419 height 349
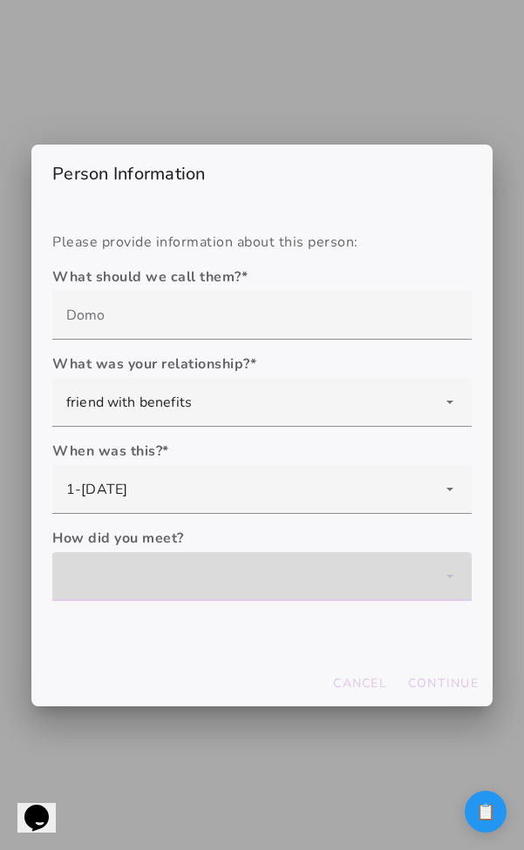
click at [213, 593] on div at bounding box center [261, 576] width 419 height 49
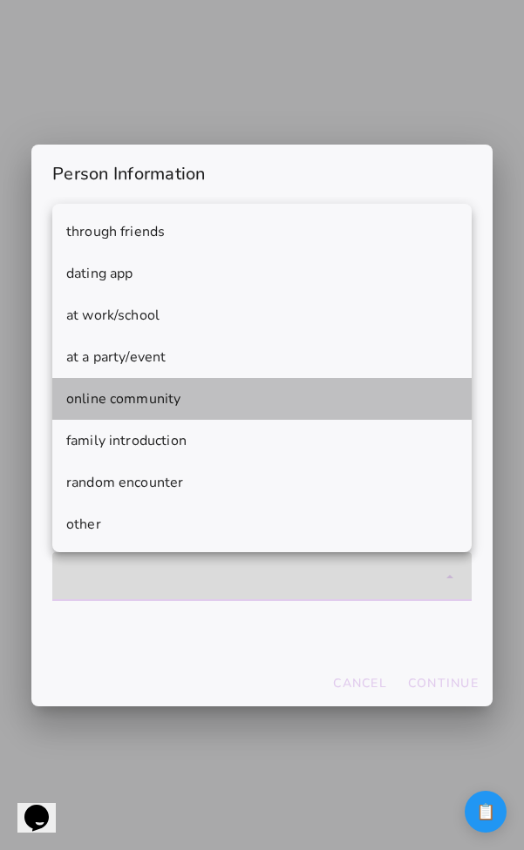
click at [207, 401] on mwc-list-item "online community" at bounding box center [261, 399] width 419 height 42
type mwc-select "online community"
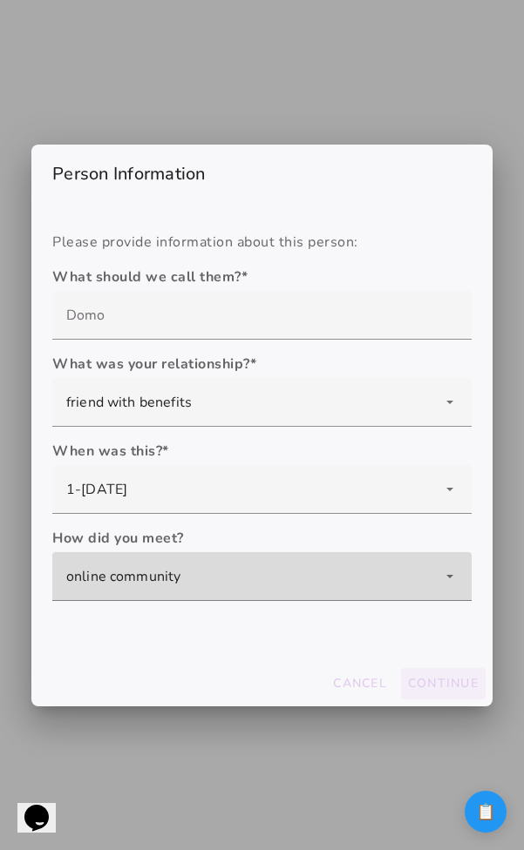
click at [0, 0] on slot "Continue" at bounding box center [0, 0] width 0 height 0
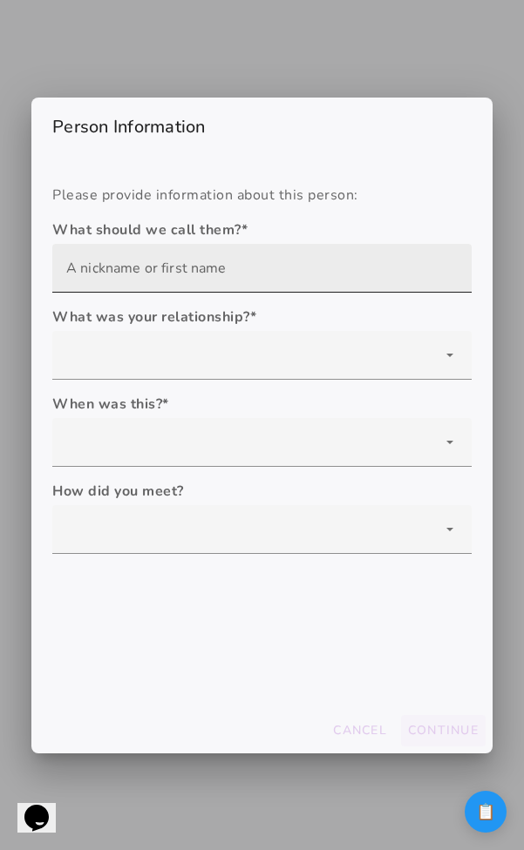
click at [261, 269] on input "text" at bounding box center [261, 268] width 391 height 49
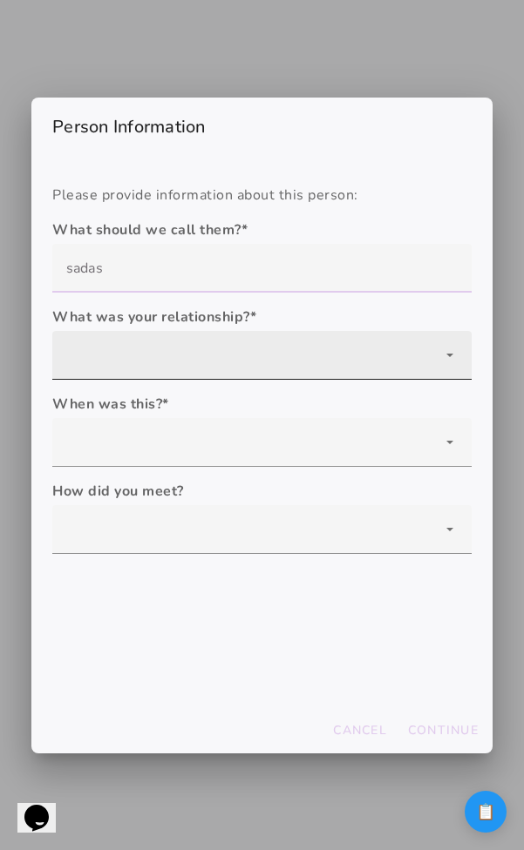
type input "sadas"
type mwc-textfield "sadas"
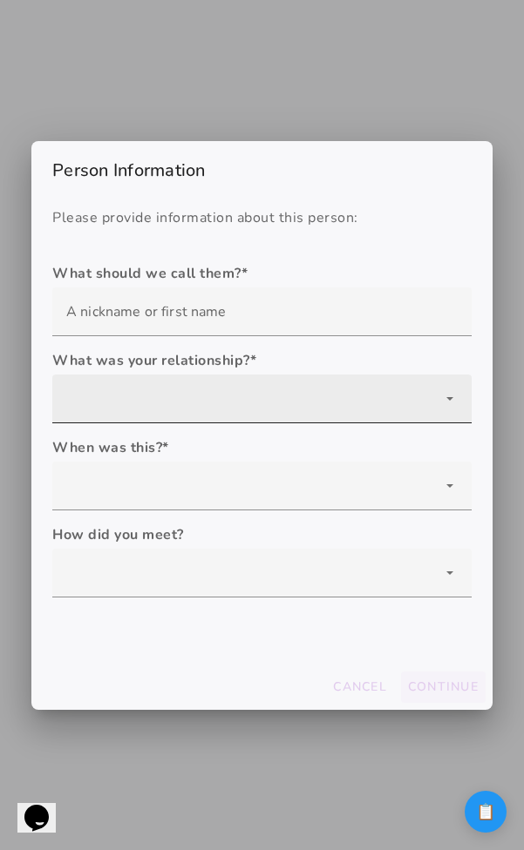
click at [368, 388] on div at bounding box center [261, 399] width 419 height 49
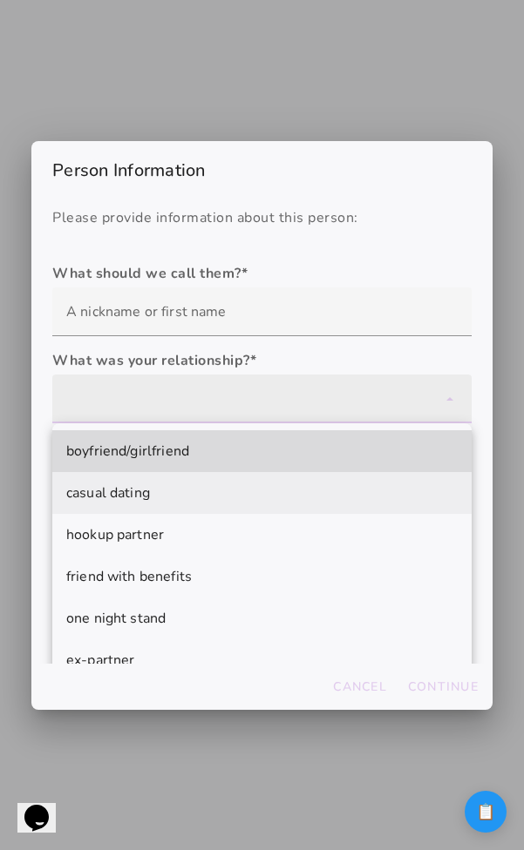
scroll to position [108, 0]
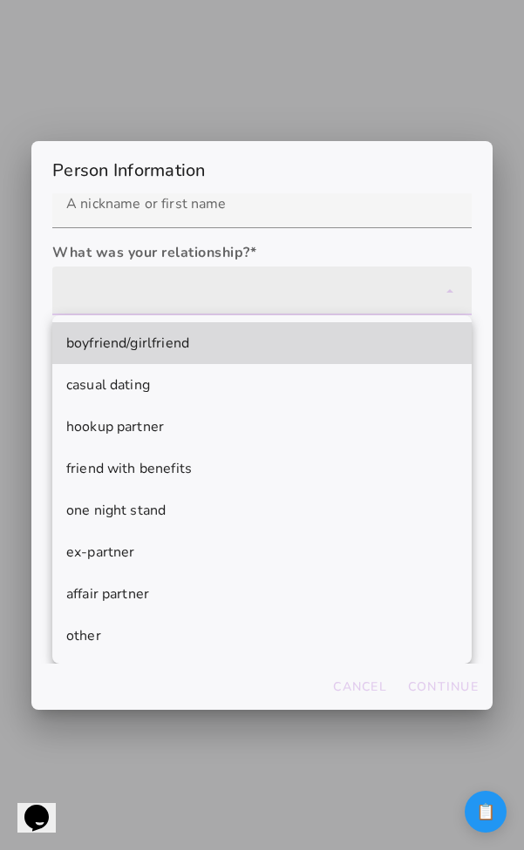
click at [375, 277] on div at bounding box center [261, 291] width 419 height 49
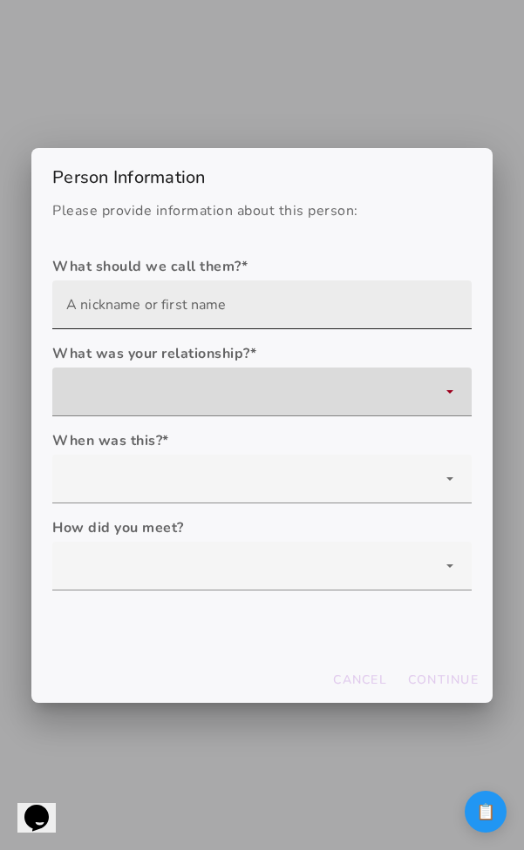
click at [295, 325] on input "text" at bounding box center [261, 305] width 391 height 49
click at [290, 309] on input "text" at bounding box center [261, 305] width 391 height 49
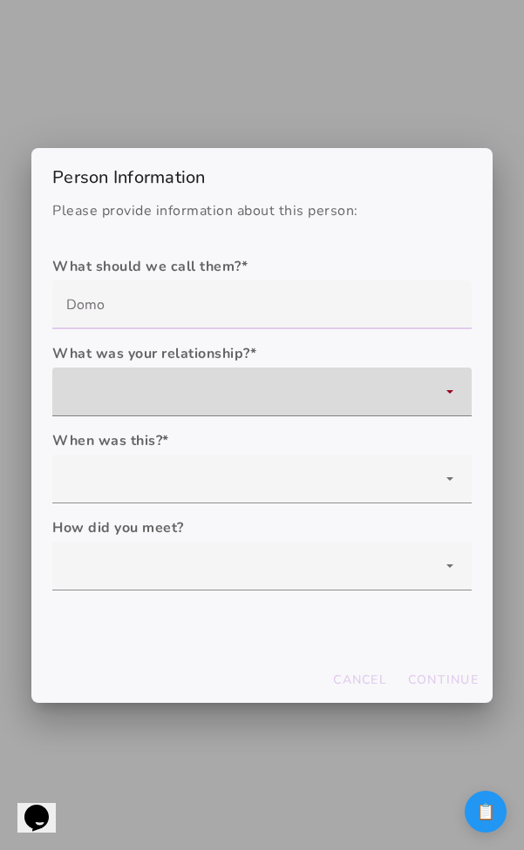
click at [266, 356] on label "What was your relationship? *" at bounding box center [261, 353] width 419 height 21
click at [260, 421] on persistence-form "What should we call them? * What was your relationship? * boyfriend/girlfriend …" at bounding box center [261, 430] width 419 height 349
type input "Domo"
type mwc-textfield "Domo"
click at [260, 404] on div at bounding box center [261, 392] width 419 height 49
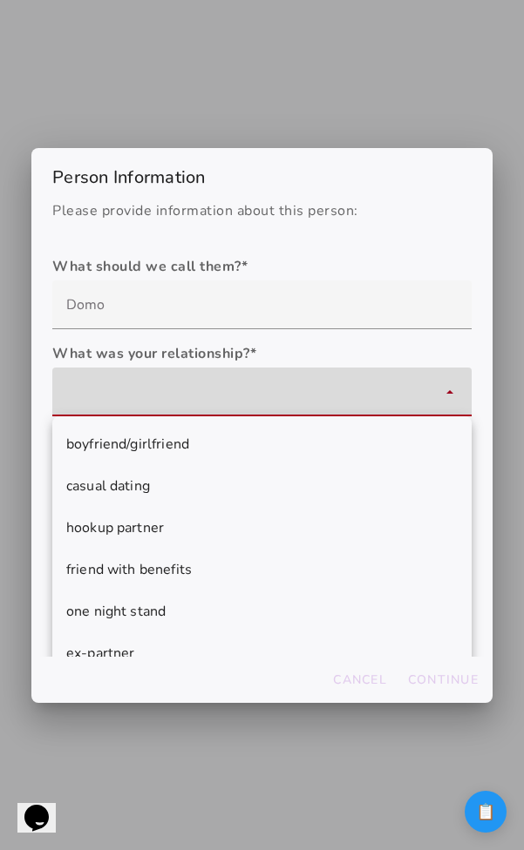
scroll to position [108, 0]
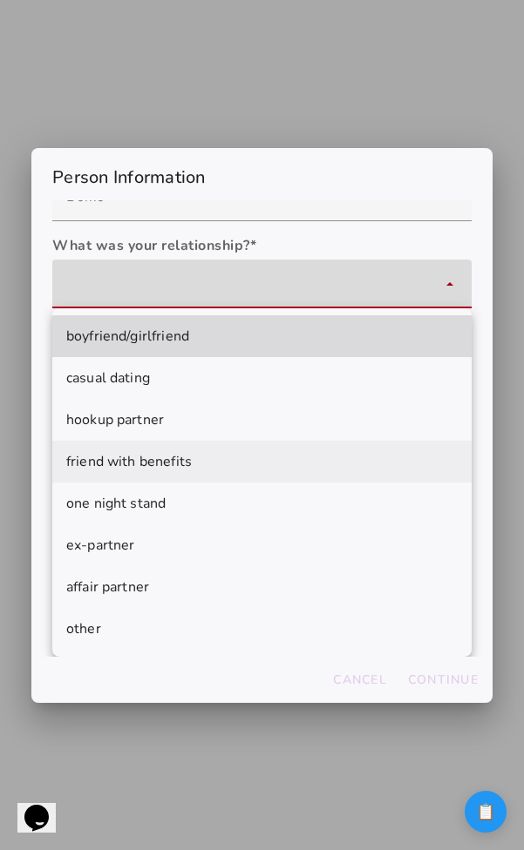
click at [251, 473] on mwc-list-item "friend with benefits" at bounding box center [261, 462] width 419 height 42
type mwc-select "friend with benefits"
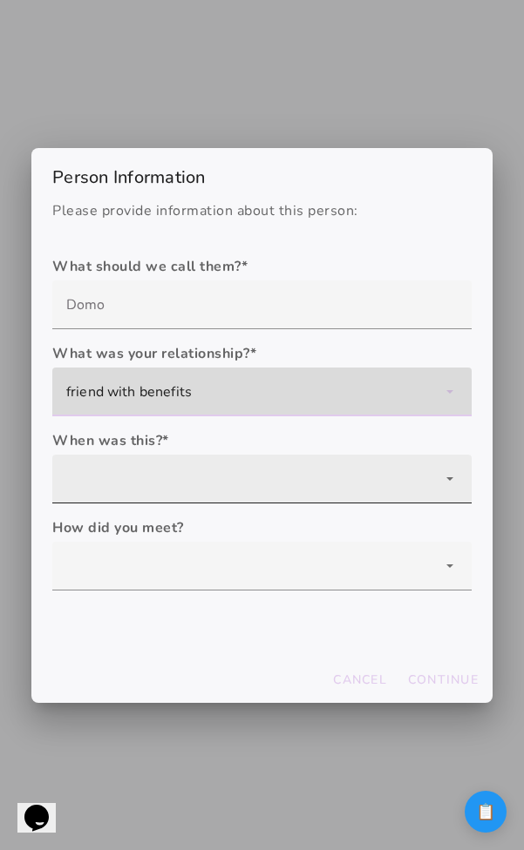
click at [244, 464] on div at bounding box center [261, 479] width 419 height 49
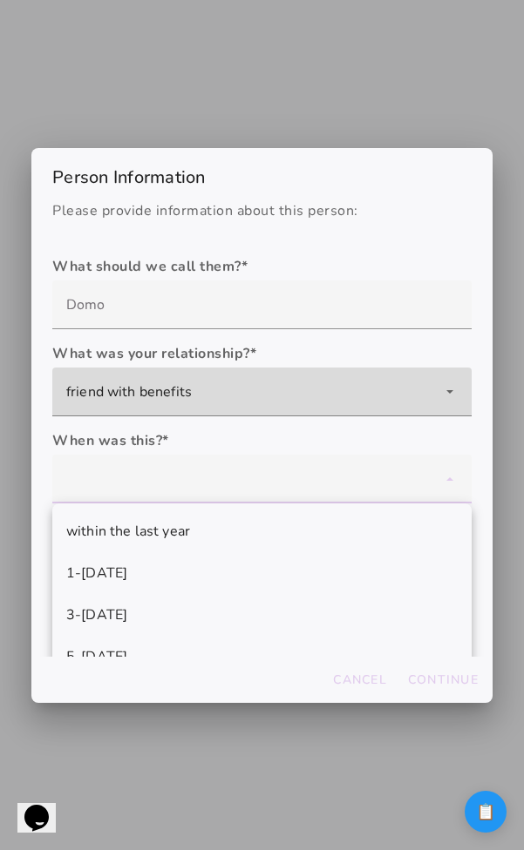
scroll to position [70, 0]
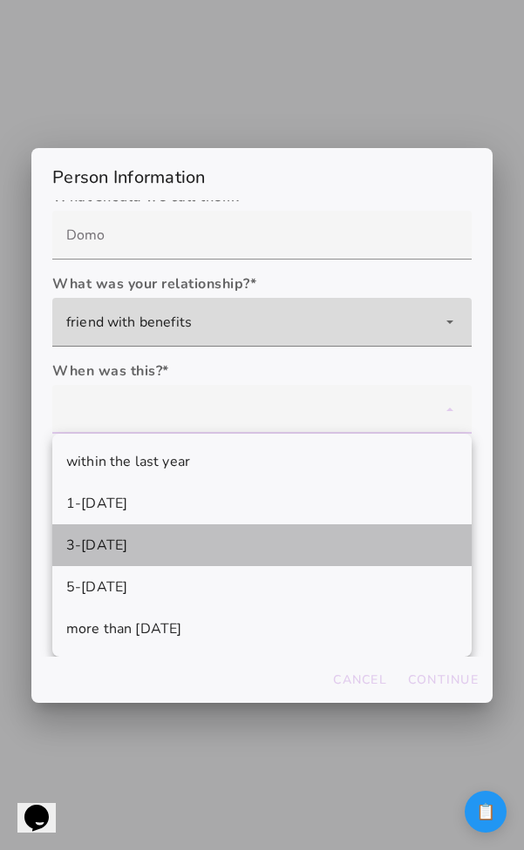
click at [240, 552] on mwc-list-item "3-[DATE]" at bounding box center [261, 546] width 419 height 42
type mwc-select "3-[DATE]"
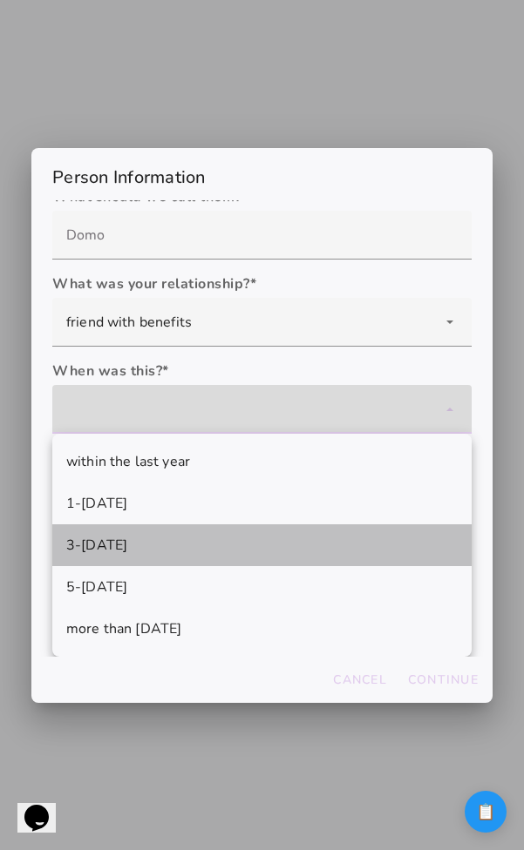
scroll to position [0, 0]
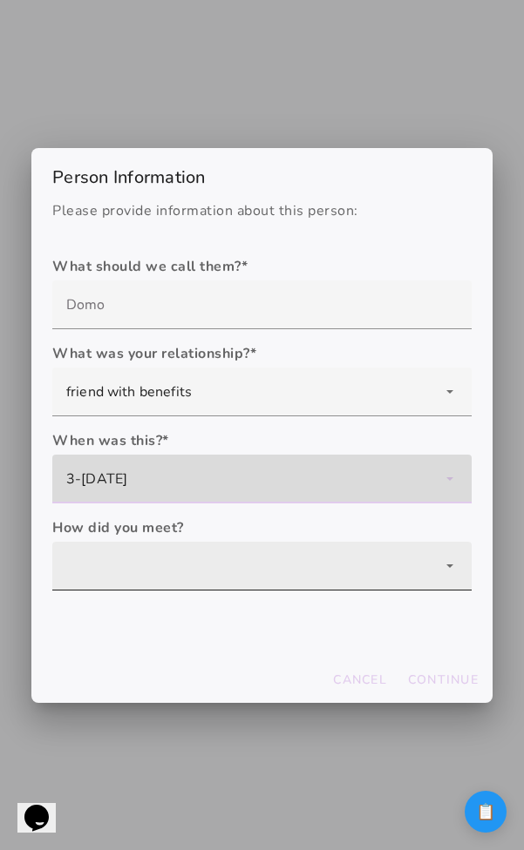
click at [240, 551] on div at bounding box center [261, 566] width 419 height 49
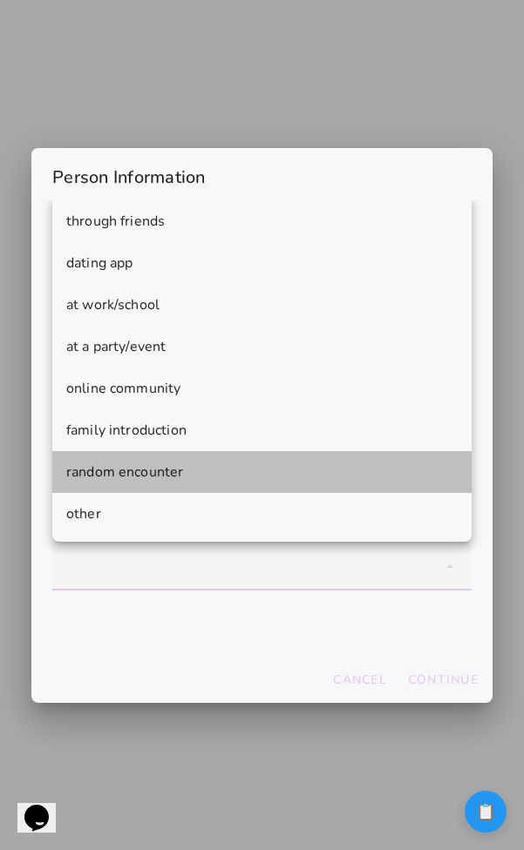
click at [247, 472] on mwc-list-item "random encounter" at bounding box center [261, 472] width 419 height 42
type mwc-select "random encounter"
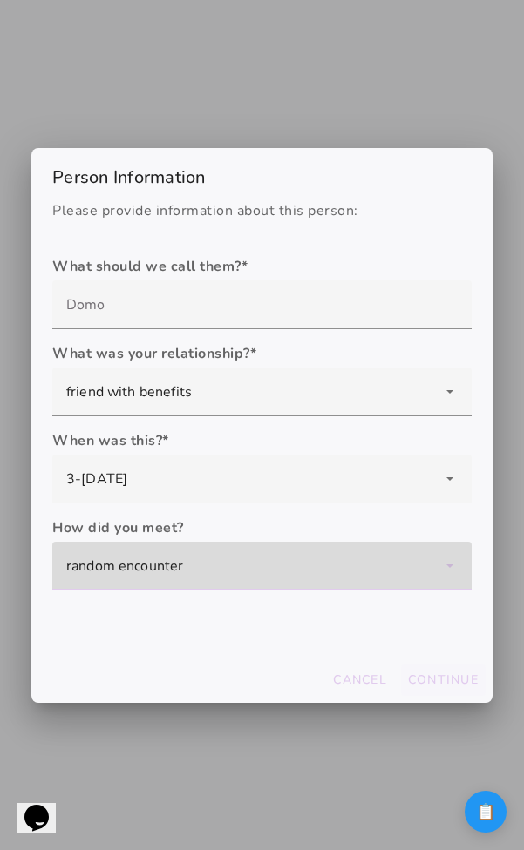
click at [430, 670] on button "Continue" at bounding box center [443, 680] width 85 height 31
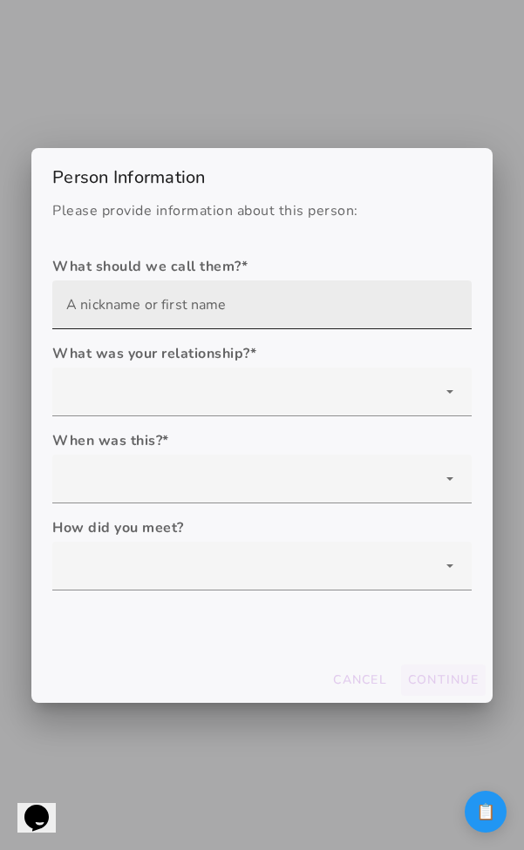
click at [255, 296] on input "text" at bounding box center [261, 305] width 391 height 49
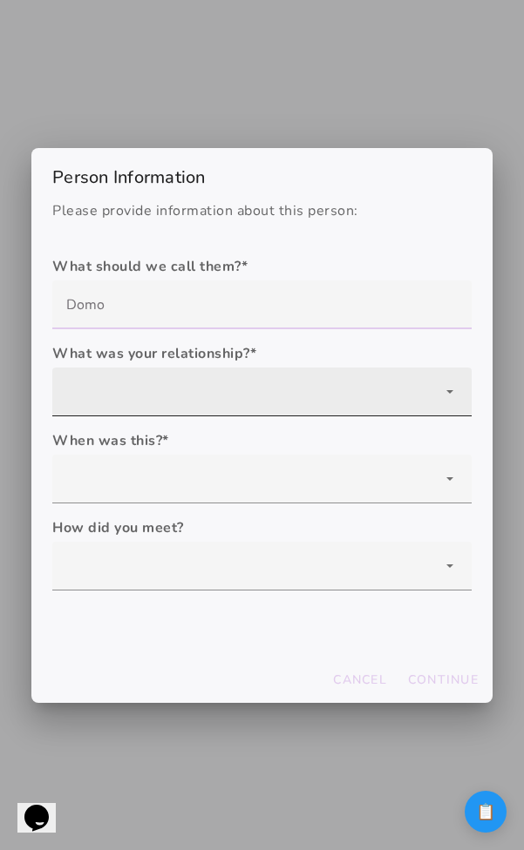
drag, startPoint x: 241, startPoint y: 437, endPoint x: 241, endPoint y: 406, distance: 31.4
click at [241, 436] on label "When was this? *" at bounding box center [261, 440] width 419 height 21
type input "Domo"
type mwc-textfield "Domo"
click at [241, 388] on div at bounding box center [261, 392] width 419 height 49
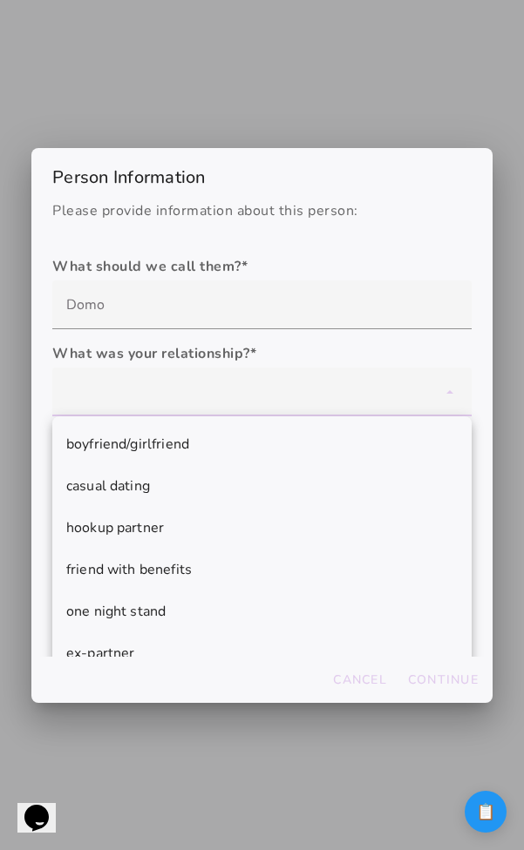
scroll to position [108, 0]
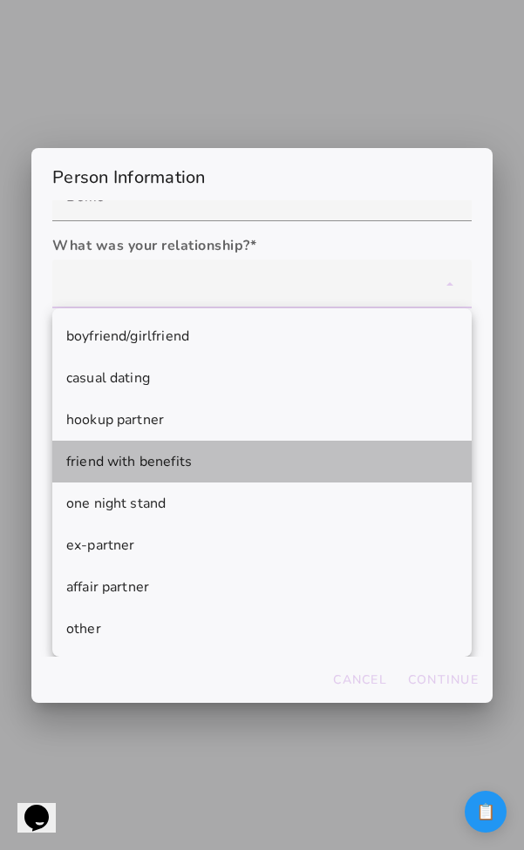
click at [223, 479] on mwc-list-item "friend with benefits" at bounding box center [261, 462] width 419 height 42
type mwc-select "friend with benefits"
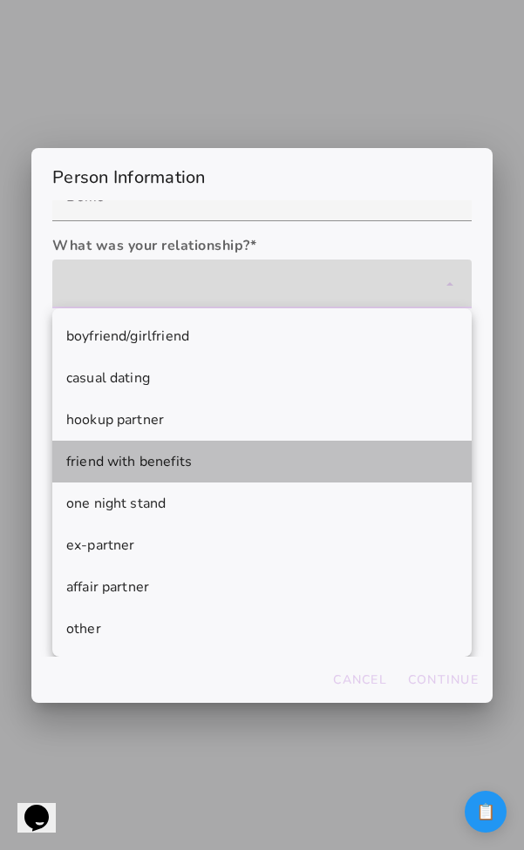
scroll to position [0, 0]
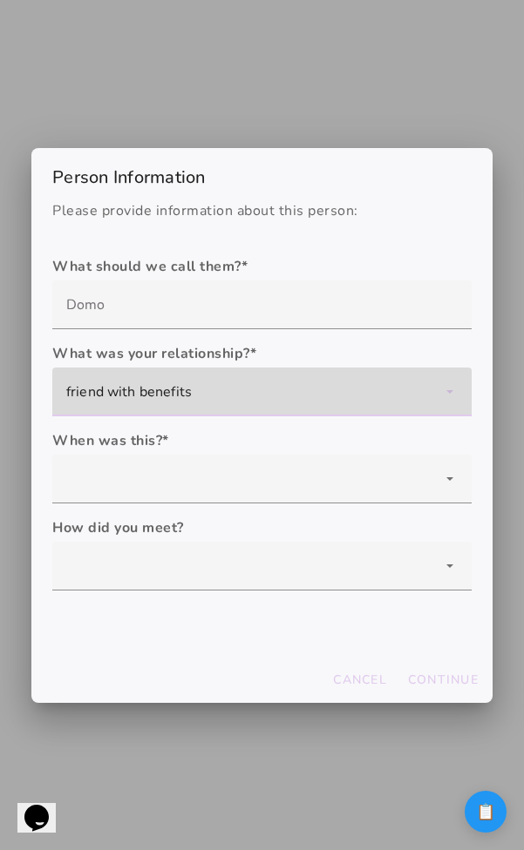
click at [217, 523] on label "How did you meet?" at bounding box center [261, 528] width 419 height 21
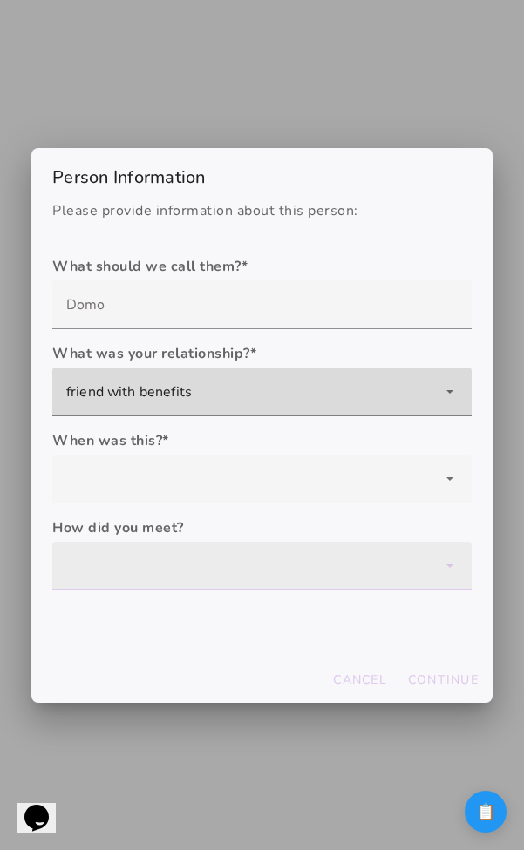
click at [217, 555] on div at bounding box center [261, 566] width 419 height 49
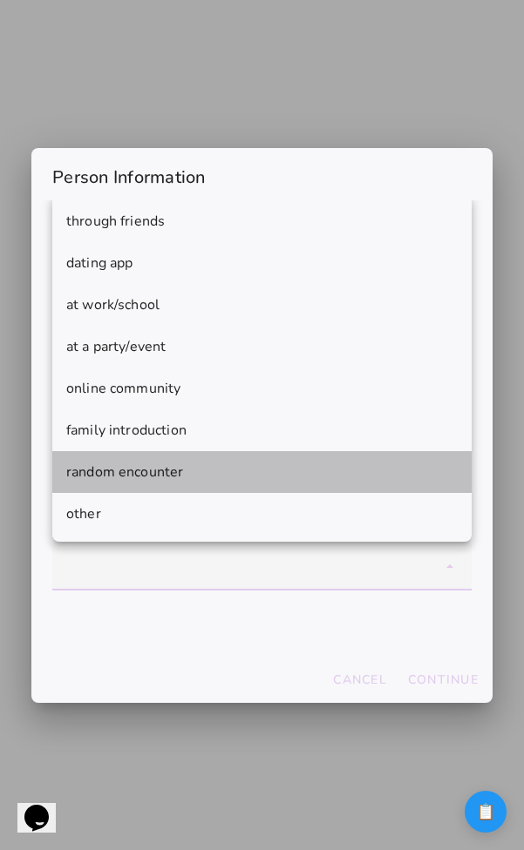
click at [213, 461] on mwc-list-item "random encounter" at bounding box center [261, 472] width 419 height 42
type mwc-select "random encounter"
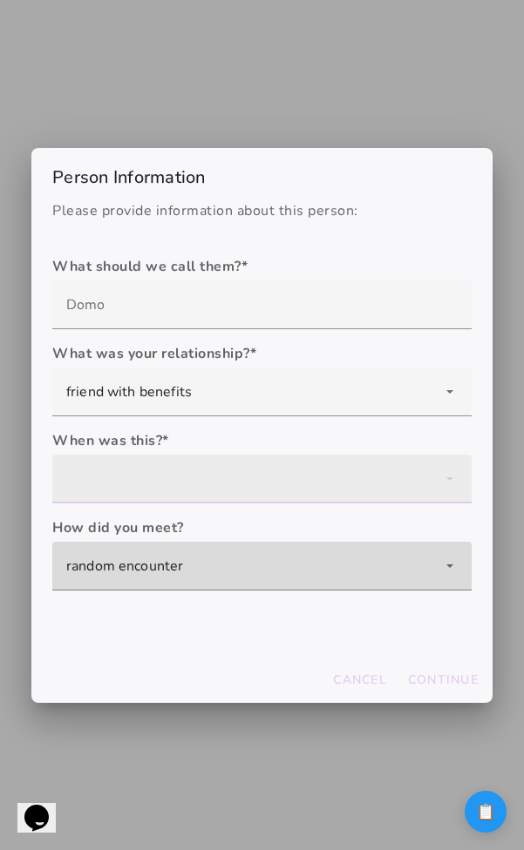
click at [213, 461] on div at bounding box center [261, 479] width 419 height 49
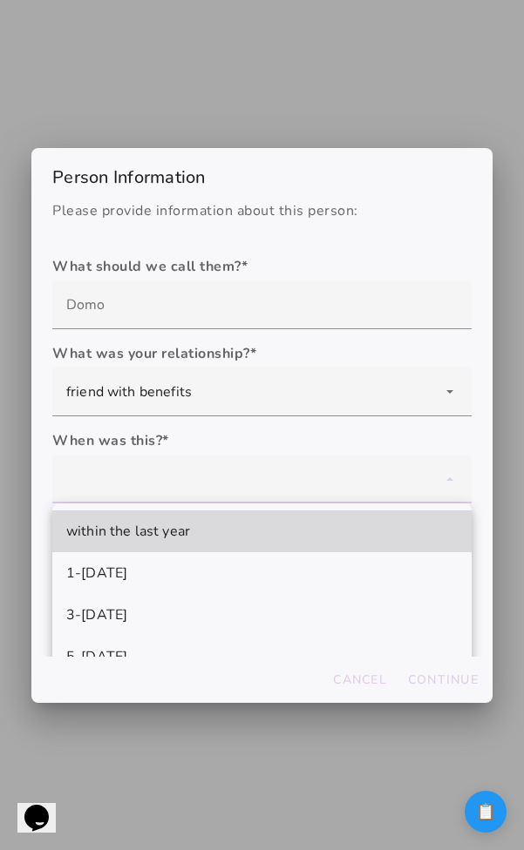
scroll to position [70, 0]
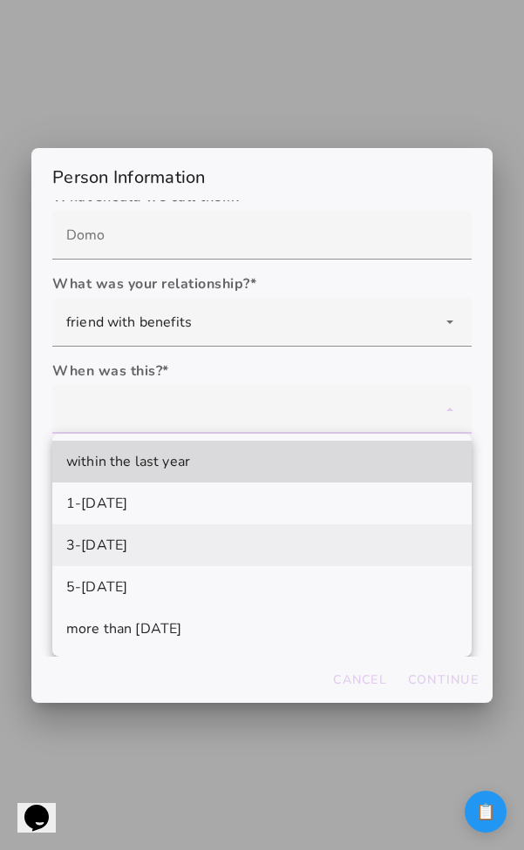
click at [217, 532] on mwc-list-item "3-[DATE]" at bounding box center [261, 546] width 419 height 42
type mwc-select "3-[DATE]"
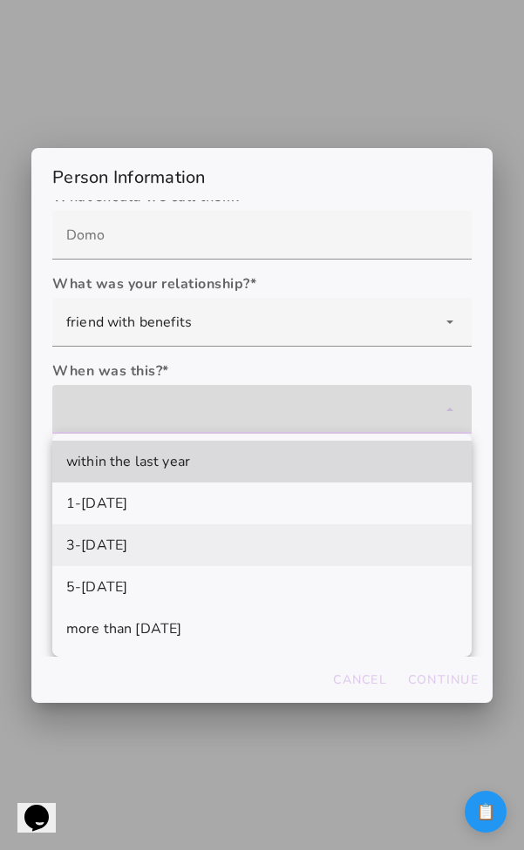
scroll to position [0, 0]
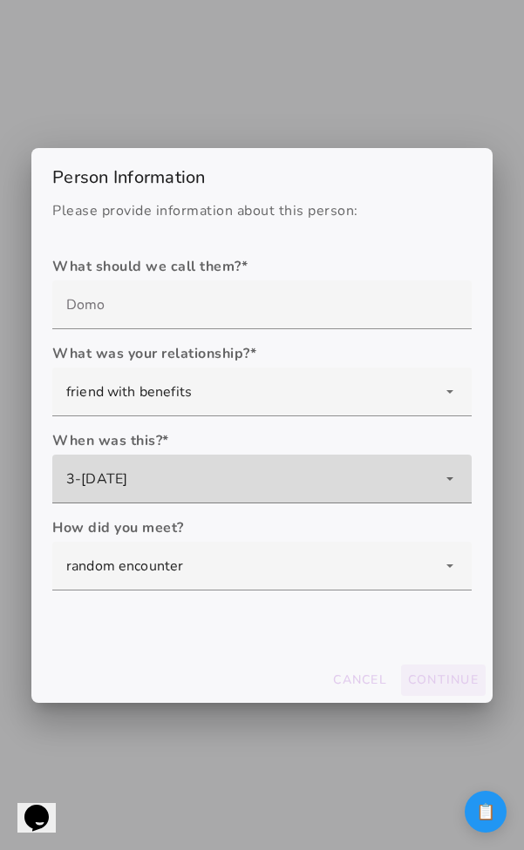
click at [418, 694] on button "Continue" at bounding box center [443, 680] width 85 height 31
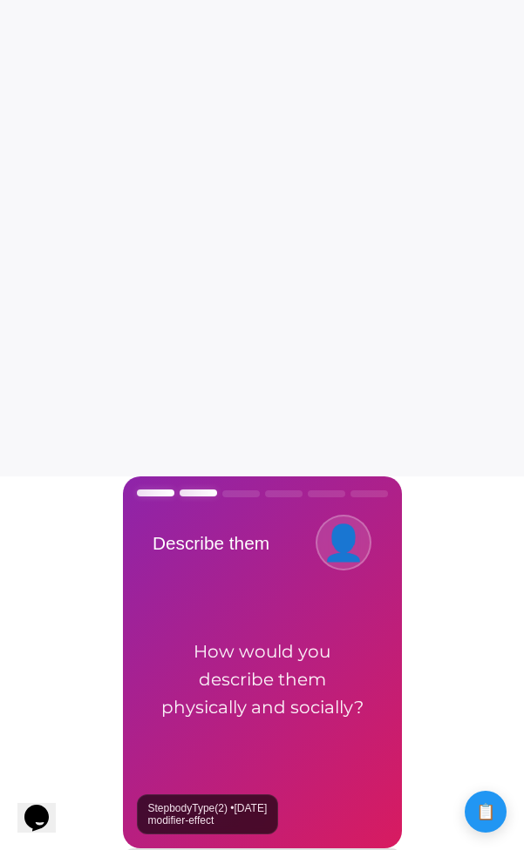
scroll to position [301, 0]
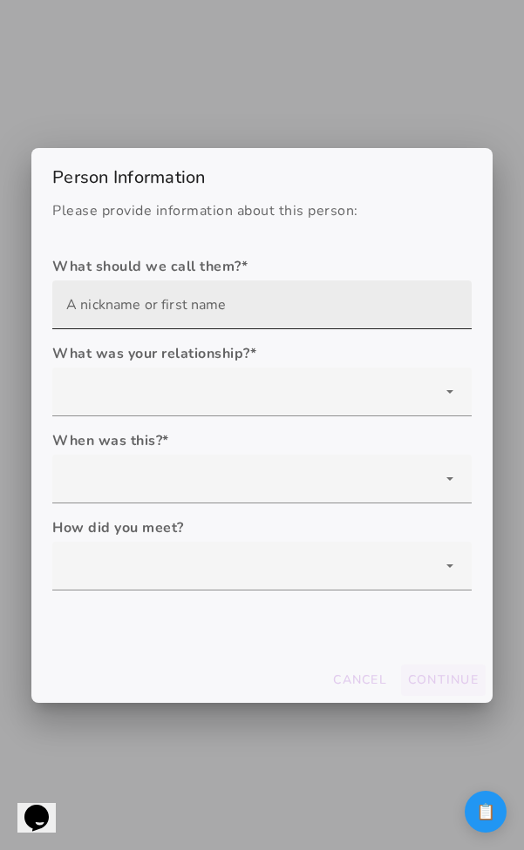
click at [229, 311] on input "text" at bounding box center [261, 305] width 391 height 49
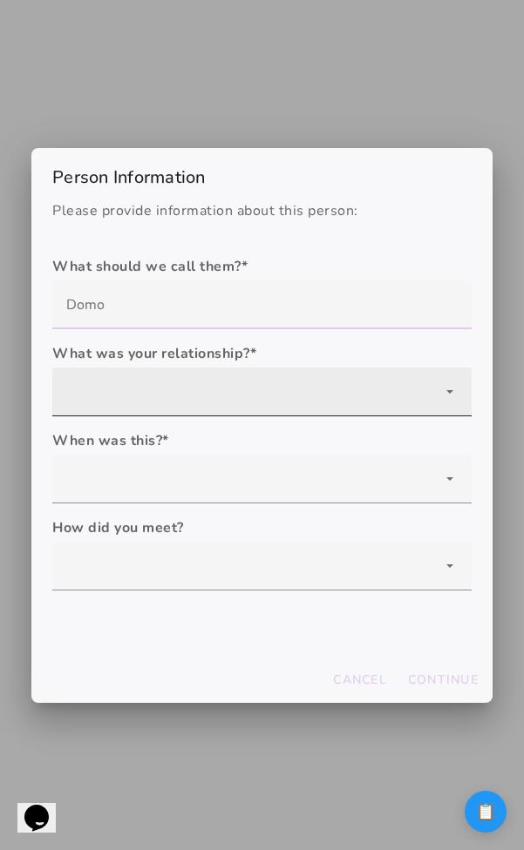
type input "Domo"
type mwc-textfield "Domo"
click at [196, 396] on div at bounding box center [261, 392] width 419 height 49
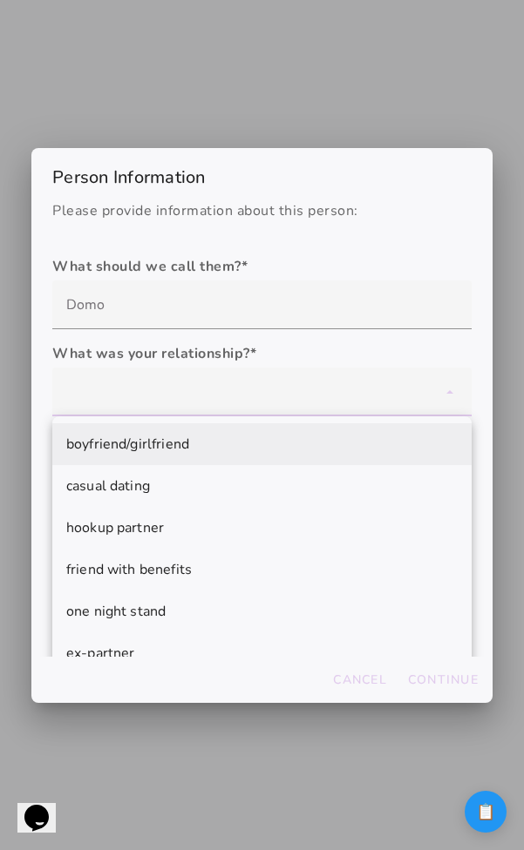
scroll to position [108, 0]
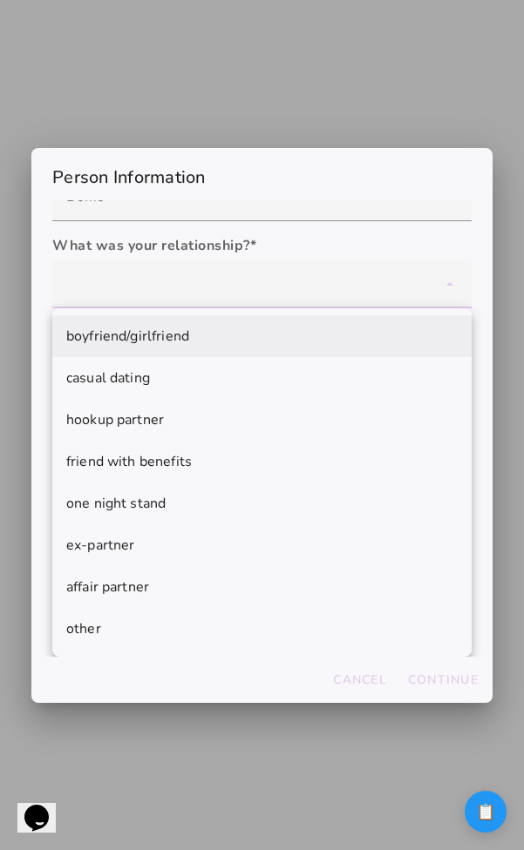
click at [193, 455] on mwc-list-item "friend with benefits" at bounding box center [261, 462] width 419 height 42
type mwc-select "friend with benefits"
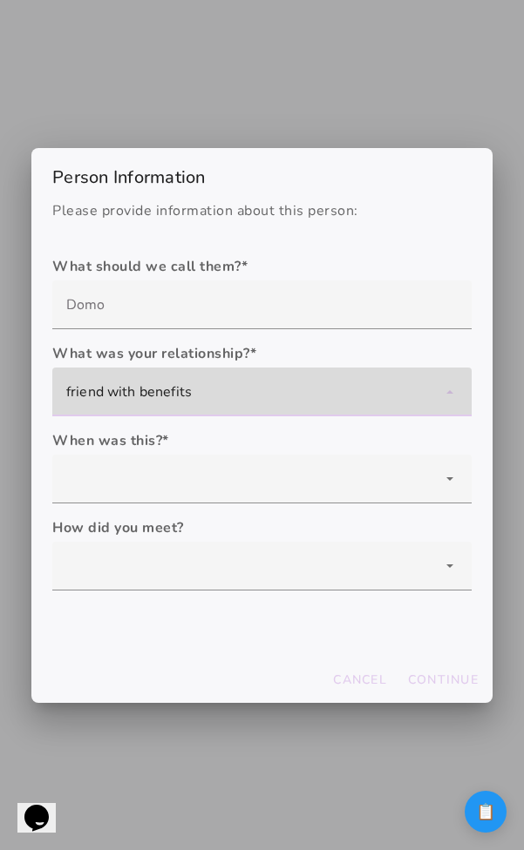
scroll to position [0, 0]
click at [193, 511] on persistence-form "What should we call them? * What was your relationship? * boyfriend/girlfriend …" at bounding box center [261, 430] width 419 height 349
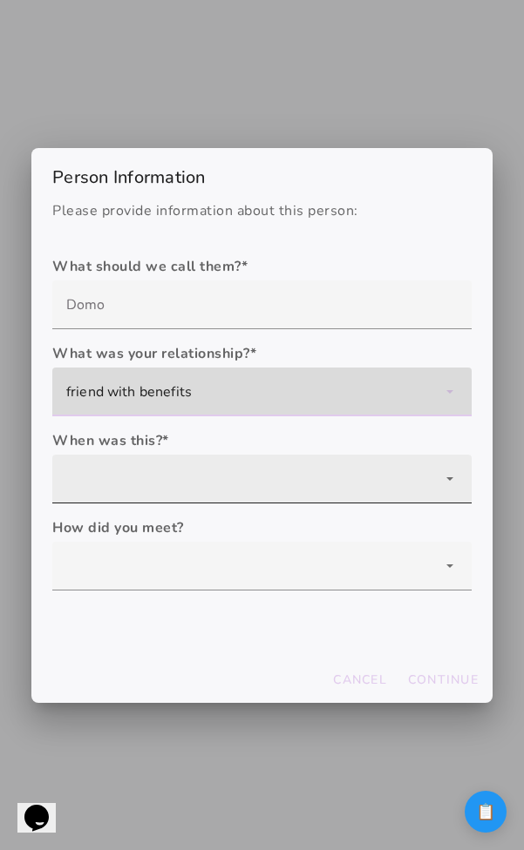
click at [193, 462] on div at bounding box center [261, 479] width 419 height 49
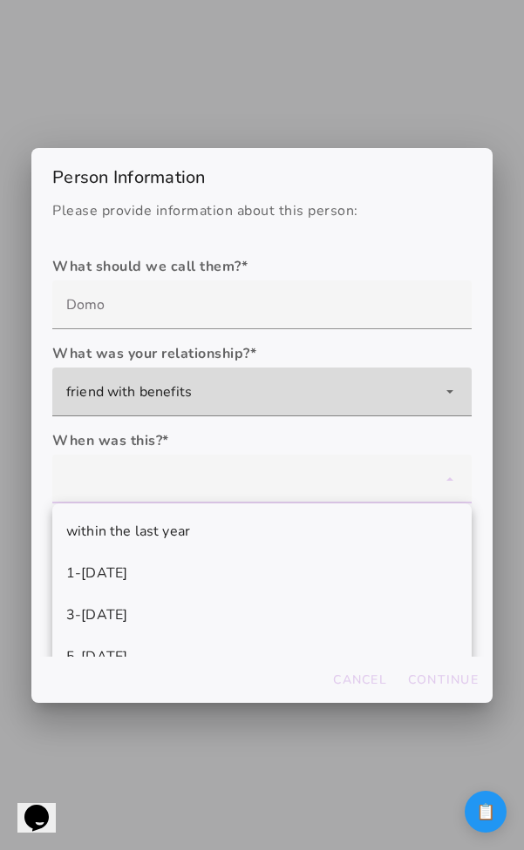
scroll to position [70, 0]
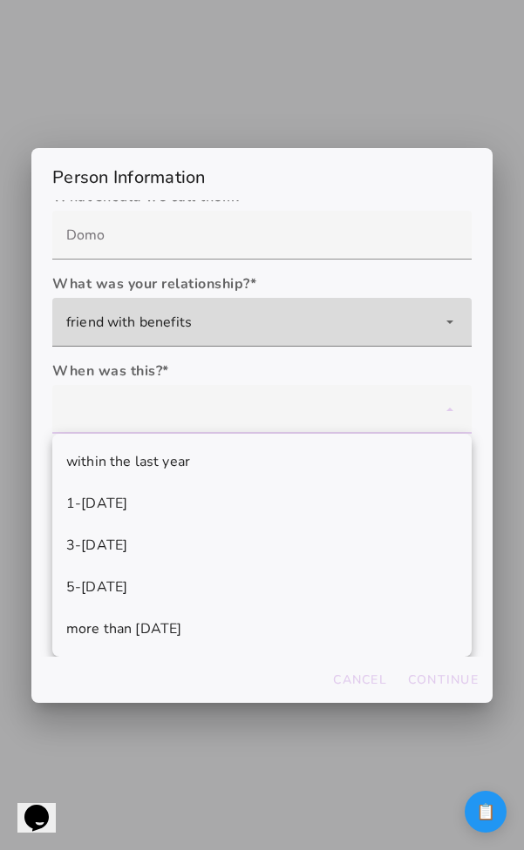
click at [193, 510] on mwc-list-item "1-3 years ago" at bounding box center [261, 504] width 419 height 42
type mwc-select "1-3 years ago"
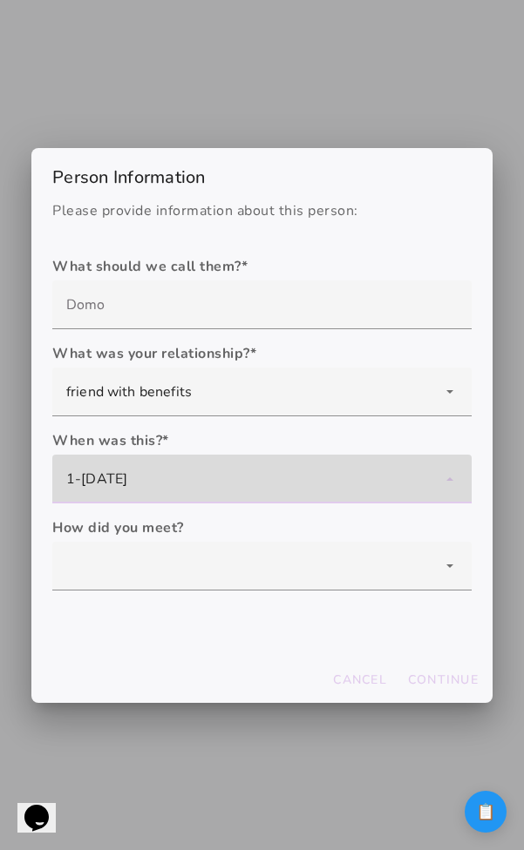
scroll to position [0, 0]
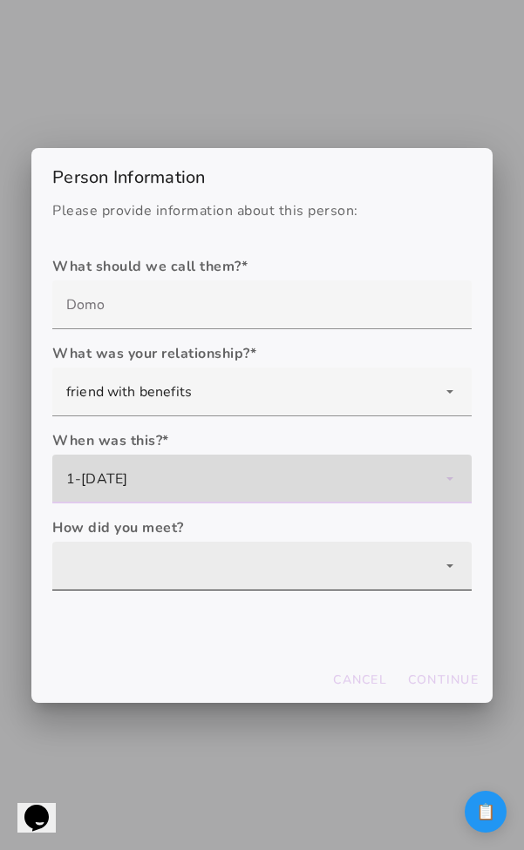
click at [191, 542] on div at bounding box center [261, 566] width 419 height 49
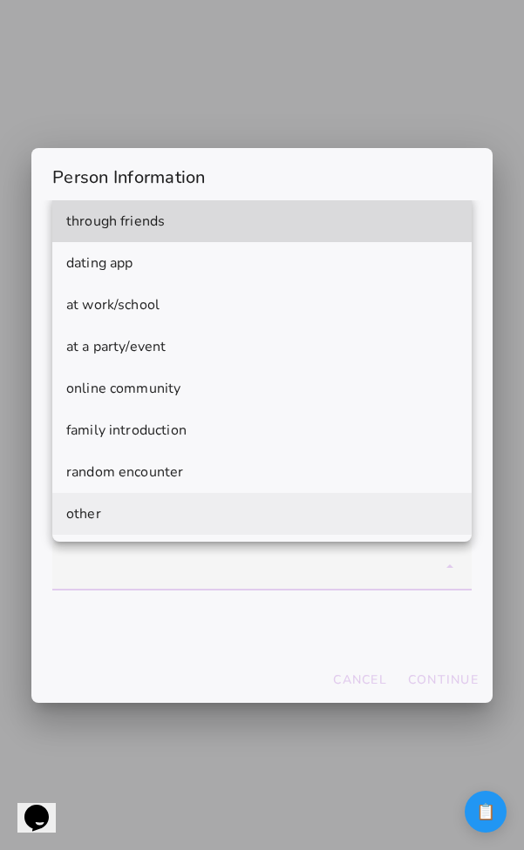
click at [179, 500] on mwc-list-item "other" at bounding box center [261, 514] width 419 height 42
type mwc-select "other"
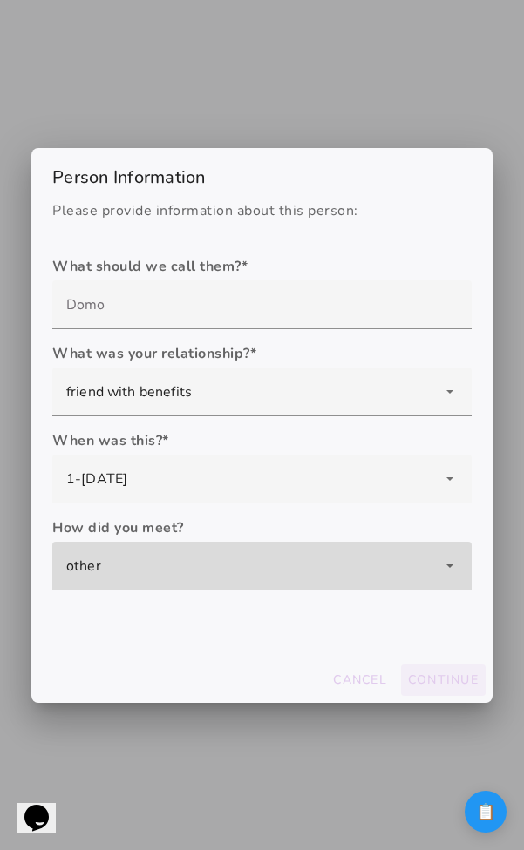
click at [0, 0] on slot "Continue" at bounding box center [0, 0] width 0 height 0
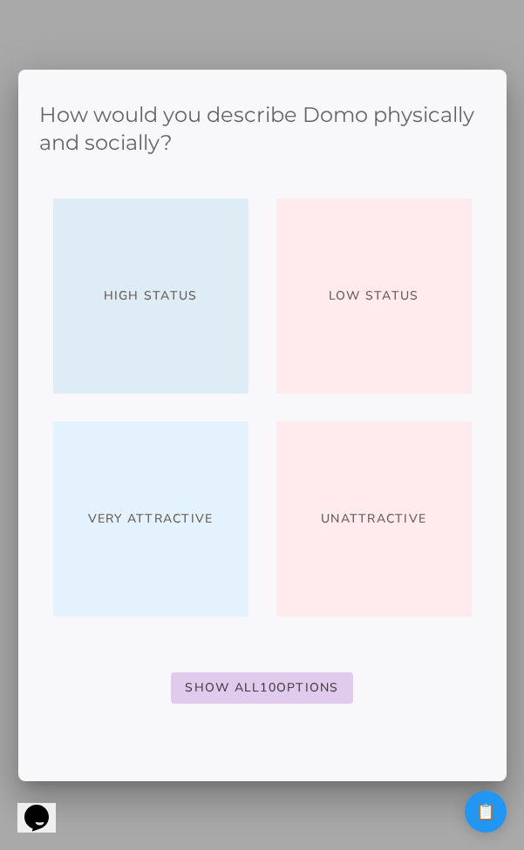
click at [173, 350] on button "High Status" at bounding box center [150, 296] width 195 height 195
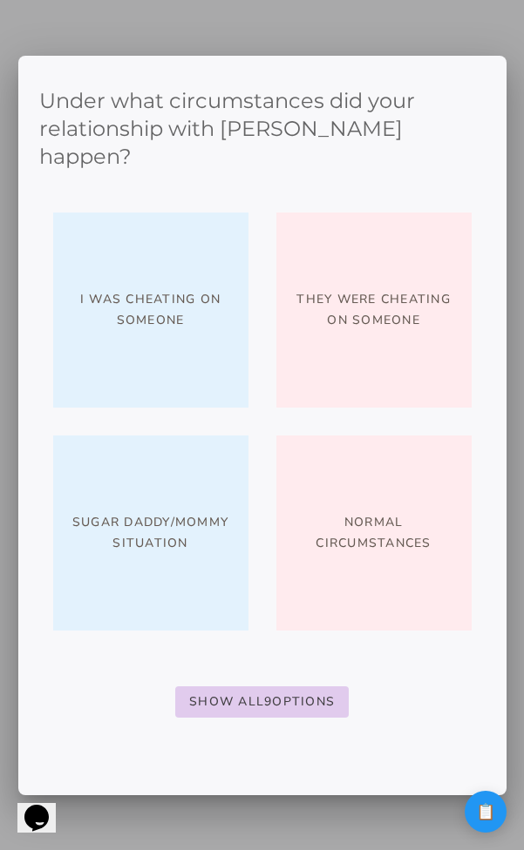
click at [243, 671] on div "Under what circumstances did your relationship with Domo happen? I was cheating…" at bounding box center [262, 388] width 446 height 659
click at [346, 578] on button "Normal circumstances" at bounding box center [373, 533] width 195 height 195
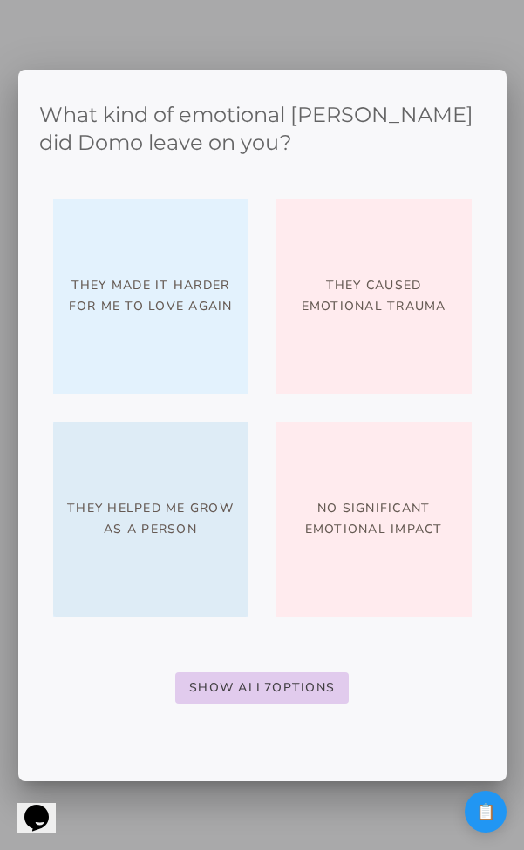
click at [201, 532] on span "They helped me grow as a person" at bounding box center [150, 519] width 167 height 42
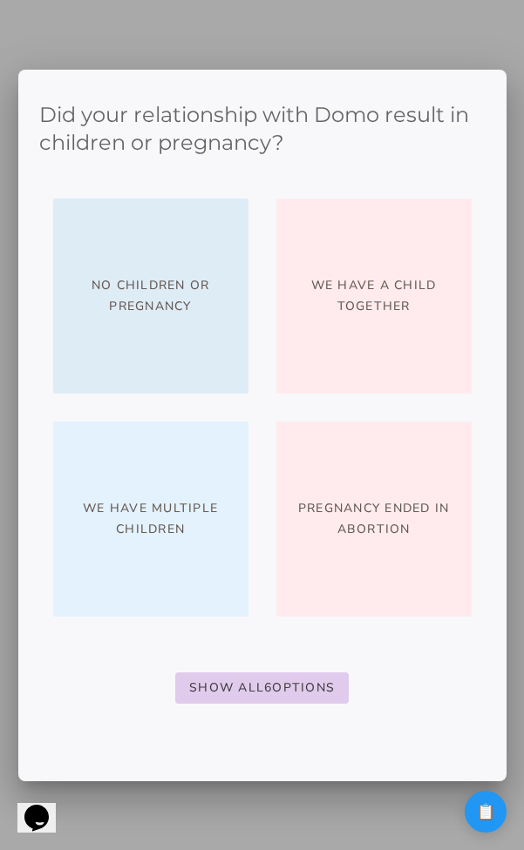
click at [146, 338] on button "No children or pregnancy" at bounding box center [150, 296] width 195 height 195
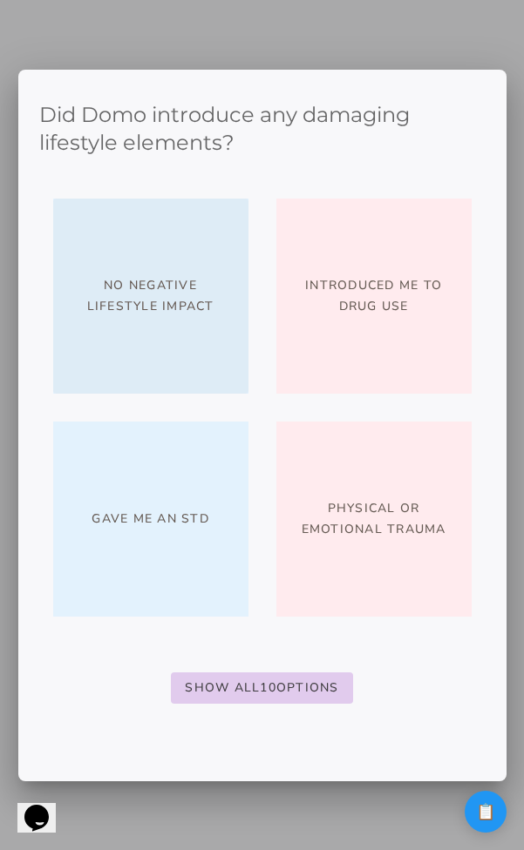
click at [186, 330] on button "No negative lifestyle impact" at bounding box center [150, 296] width 195 height 195
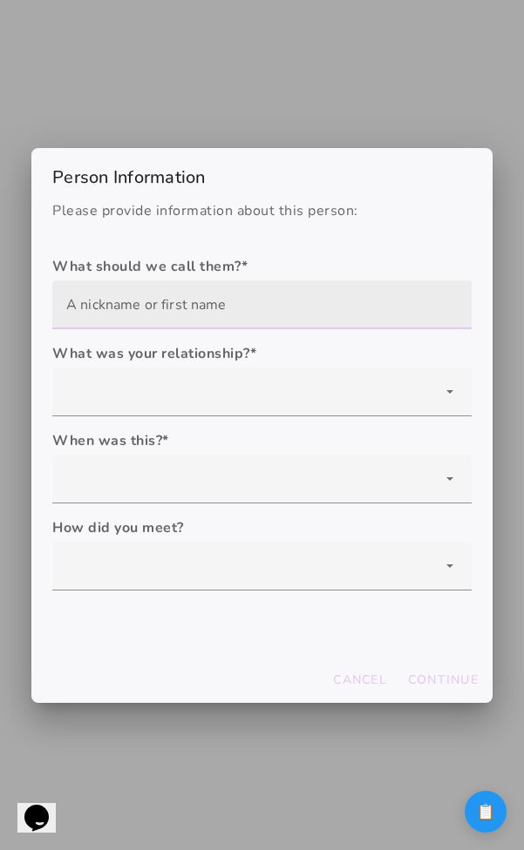
click at [225, 314] on input "text" at bounding box center [261, 305] width 391 height 49
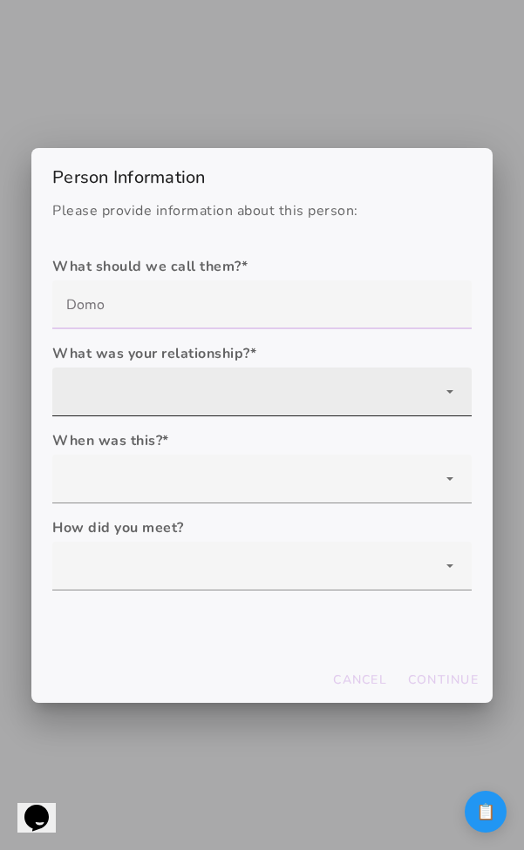
type input "Domo"
type mwc-textfield "Domo"
click at [195, 395] on div at bounding box center [261, 392] width 419 height 49
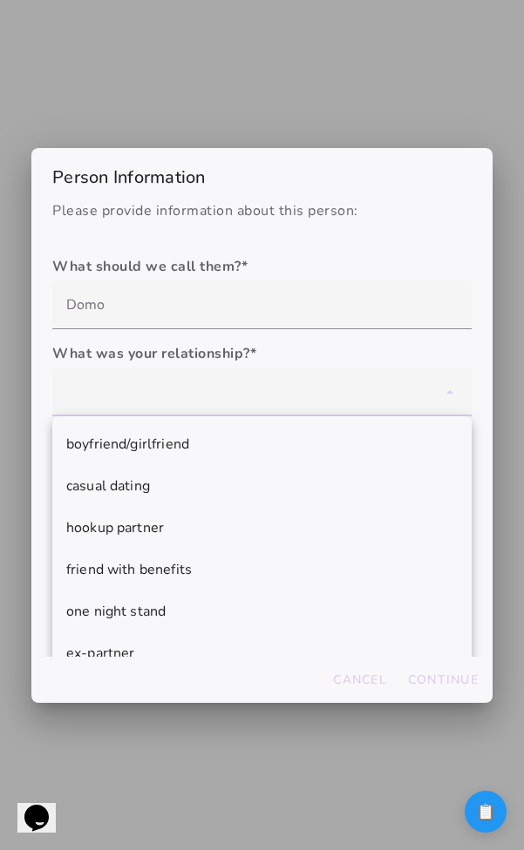
scroll to position [108, 0]
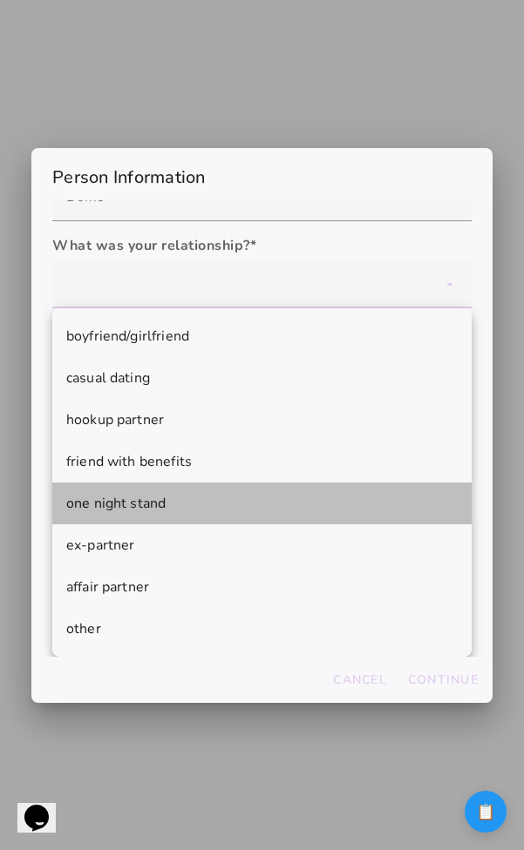
click at [195, 486] on mwc-list-item "one night stand" at bounding box center [261, 504] width 419 height 42
type mwc-select "one night stand"
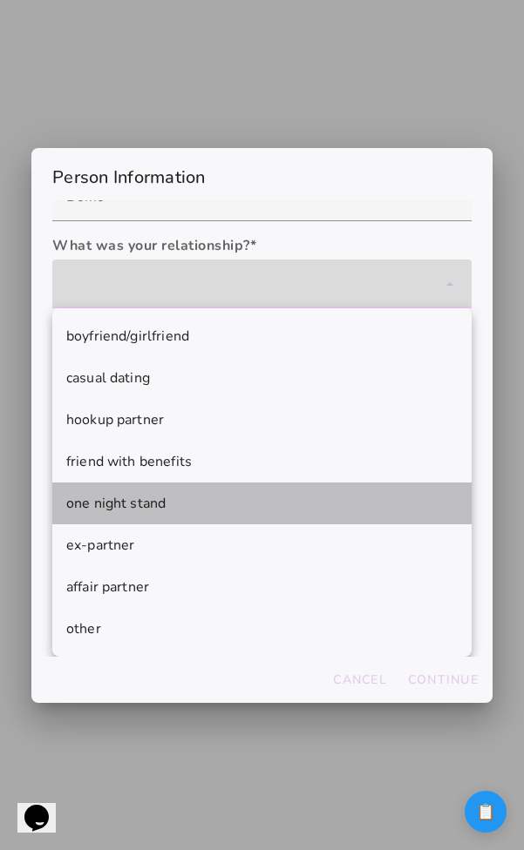
scroll to position [0, 0]
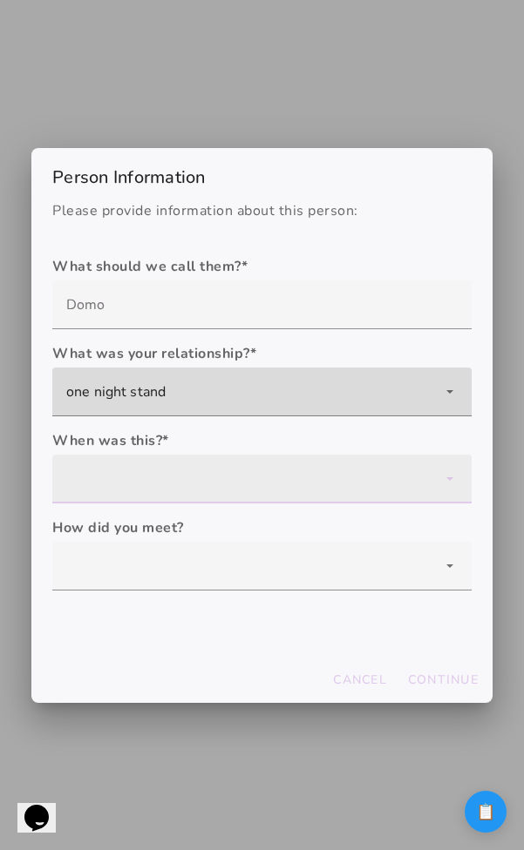
click at [183, 471] on div at bounding box center [261, 479] width 419 height 49
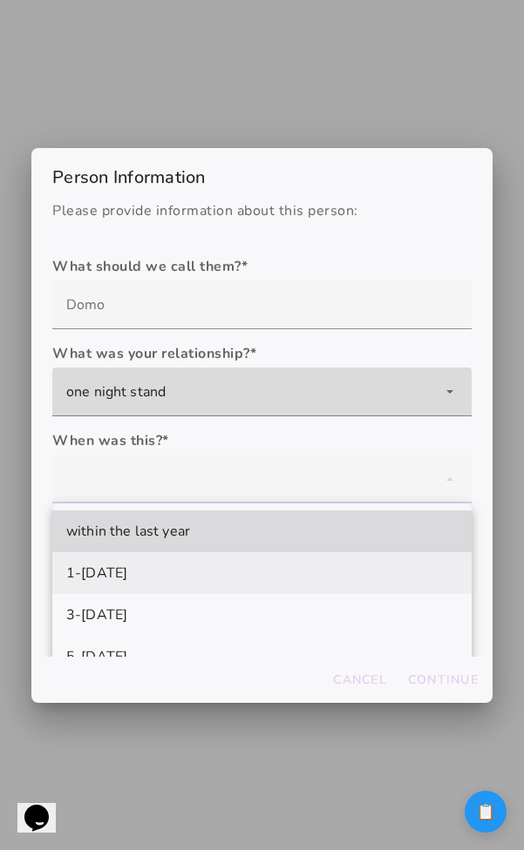
scroll to position [70, 0]
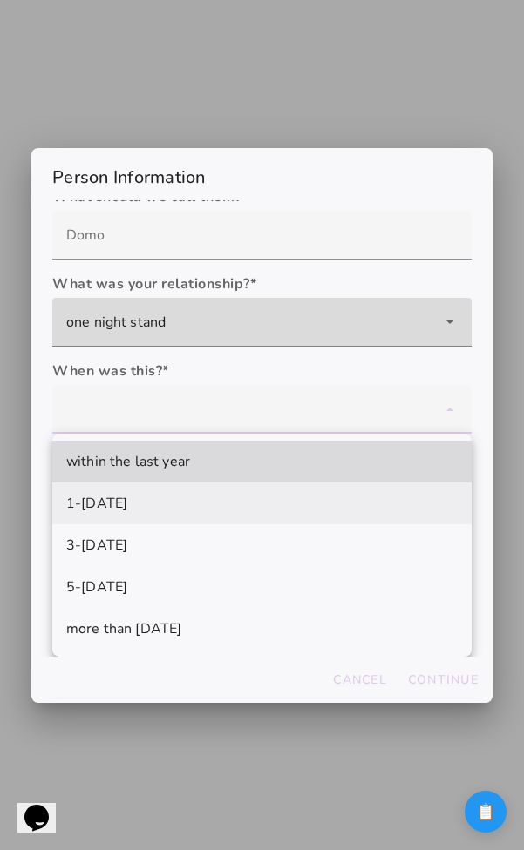
click at [183, 499] on mwc-list-item "1-3 years ago" at bounding box center [261, 504] width 419 height 42
type mwc-select "1-3 years ago"
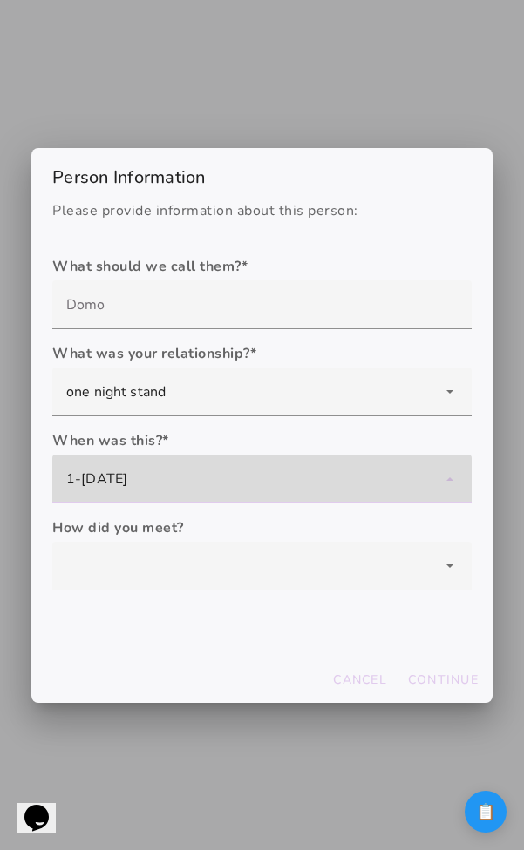
scroll to position [0, 0]
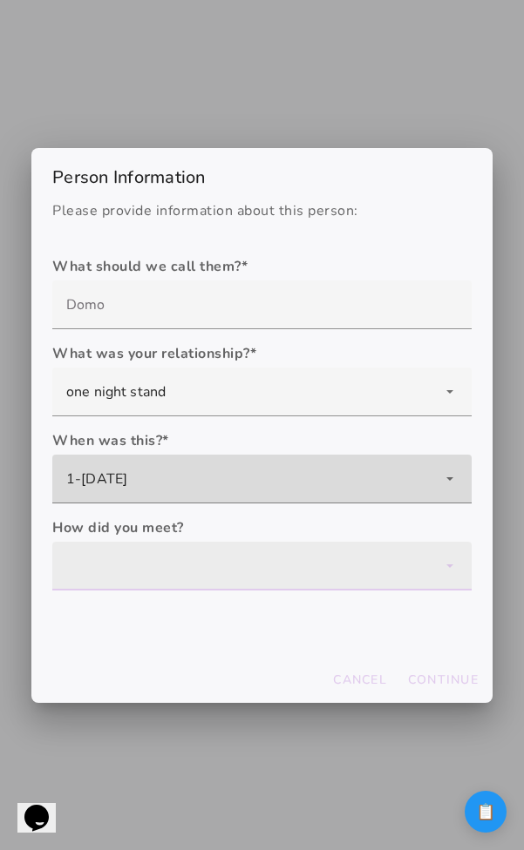
click at [165, 586] on div at bounding box center [261, 566] width 419 height 49
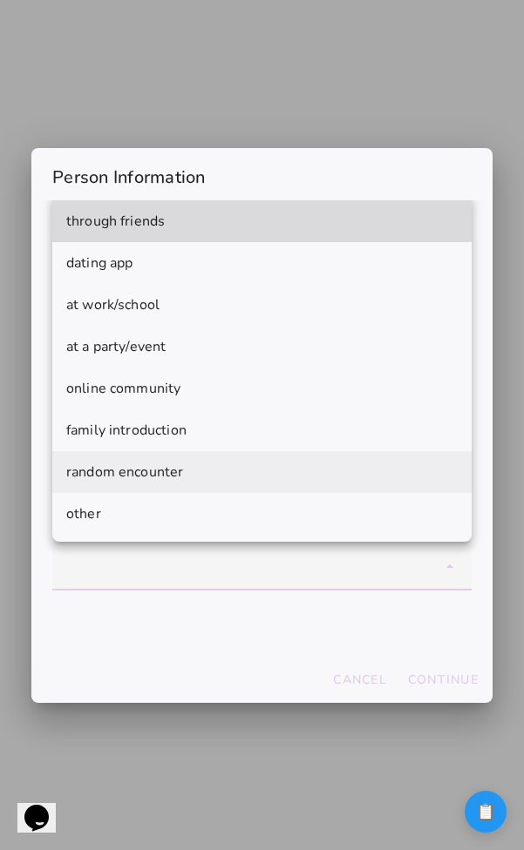
click at [174, 459] on mwc-list-item "random encounter" at bounding box center [261, 472] width 419 height 42
type mwc-select "random encounter"
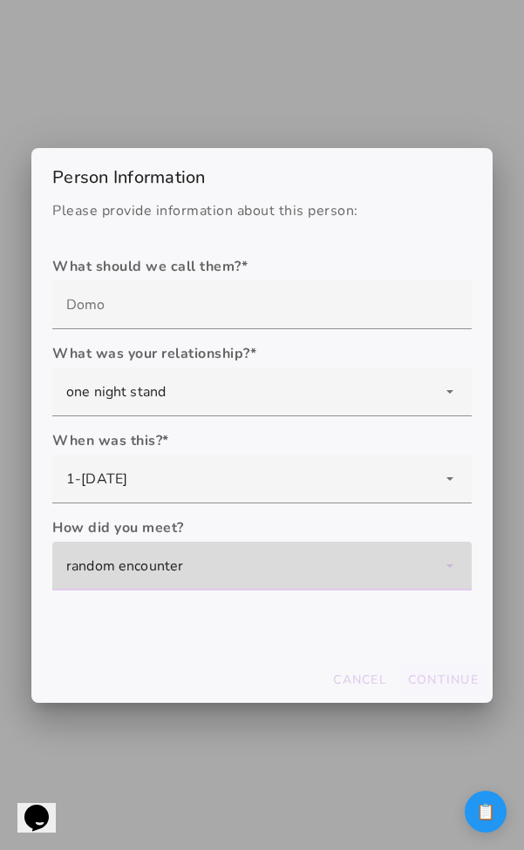
click at [0, 0] on slot "Continue" at bounding box center [0, 0] width 0 height 0
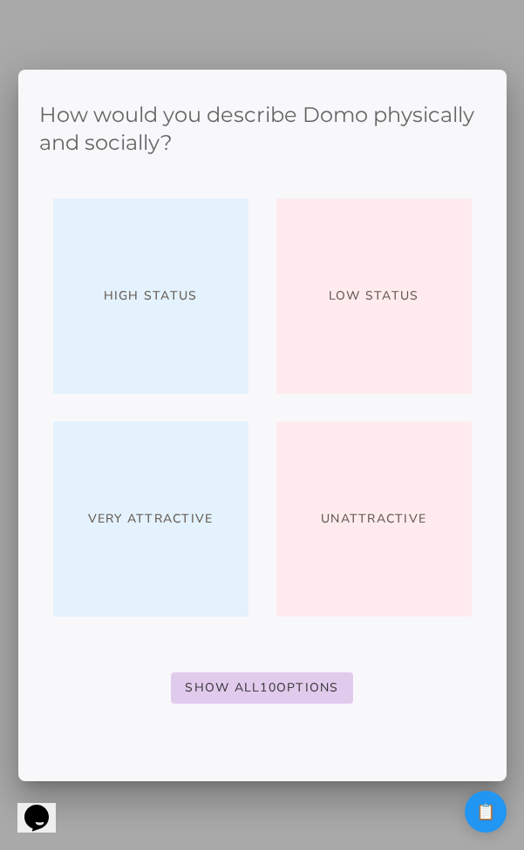
click at [197, 331] on button "High Status" at bounding box center [150, 296] width 195 height 195
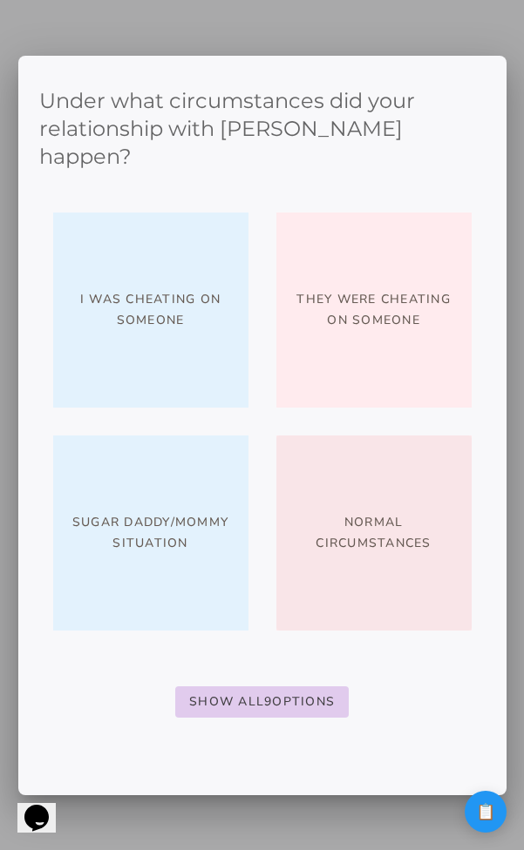
click at [308, 512] on span "Normal circumstances" at bounding box center [373, 533] width 167 height 42
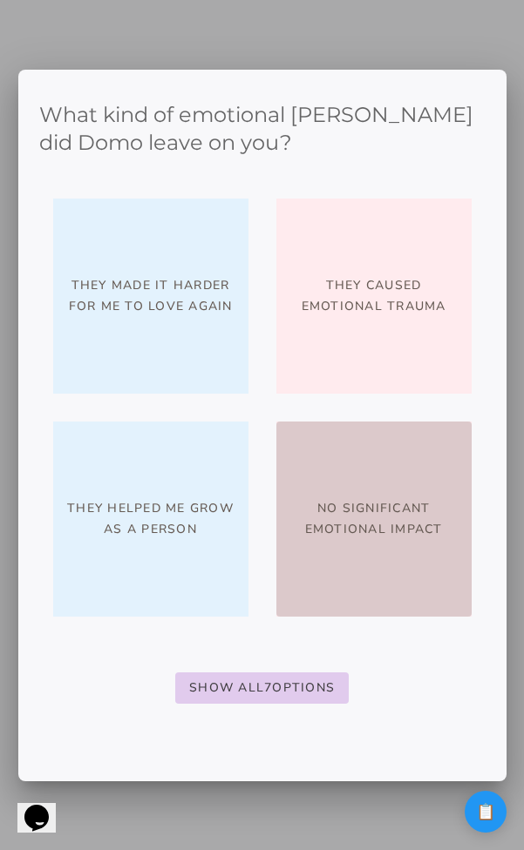
click at [315, 488] on button "No significant emotional impact" at bounding box center [373, 519] width 195 height 195
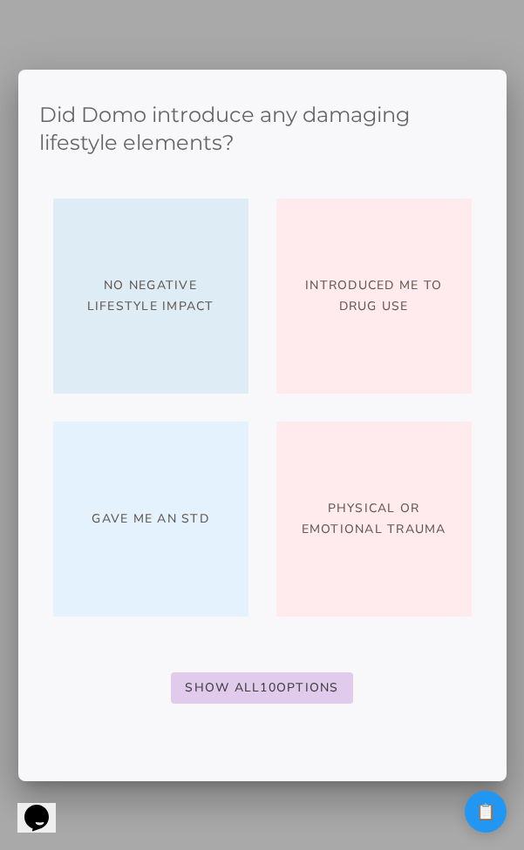
click at [216, 379] on button "No negative lifestyle impact" at bounding box center [150, 296] width 195 height 195
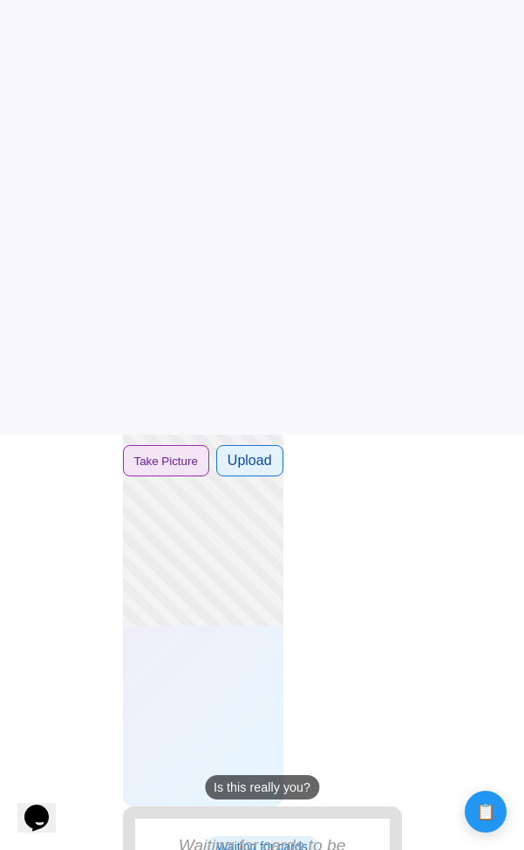
scroll to position [493, 0]
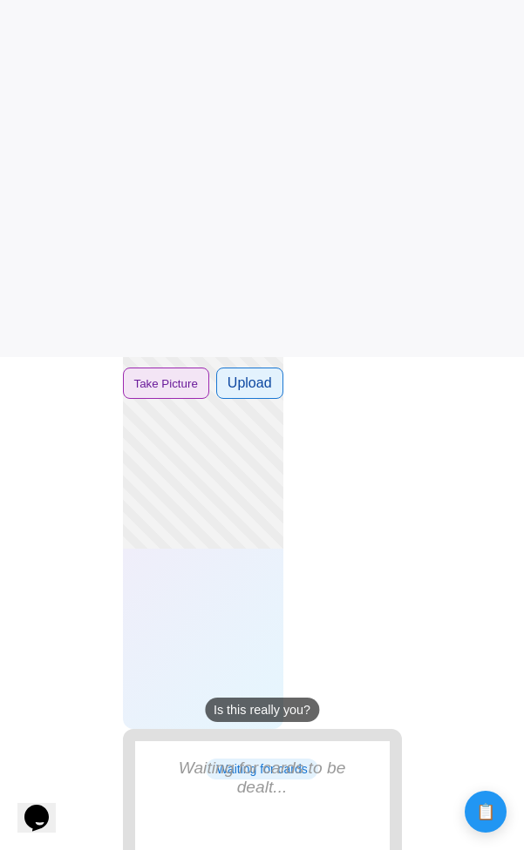
click at [262, 710] on div "Is this really you?" at bounding box center [262, 710] width 114 height 24
click at [272, 612] on div "Take Picture Upload" at bounding box center [203, 543] width 160 height 372
click at [209, 382] on button "Take Picture" at bounding box center [166, 383] width 86 height 31
click at [283, 398] on label "Upload" at bounding box center [249, 383] width 67 height 31
click at [0, 0] on input "Upload" at bounding box center [0, 0] width 0 height 0
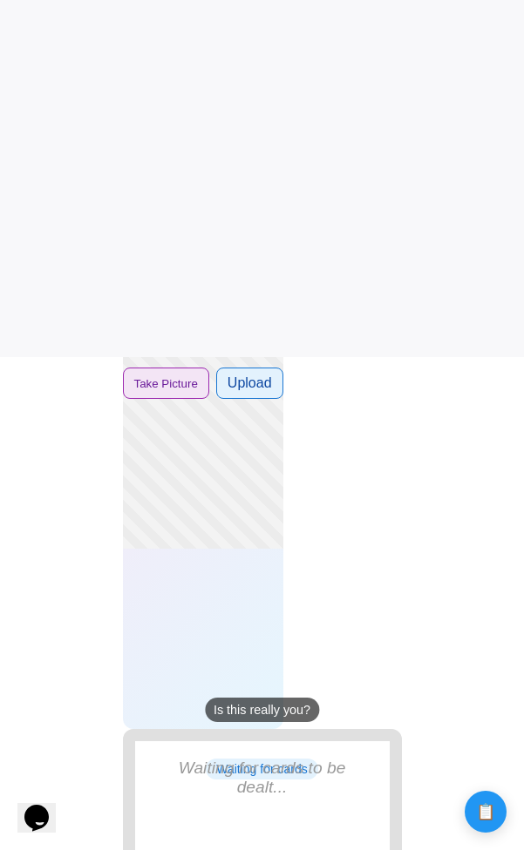
click at [209, 389] on button "Take Picture" at bounding box center [166, 383] width 86 height 31
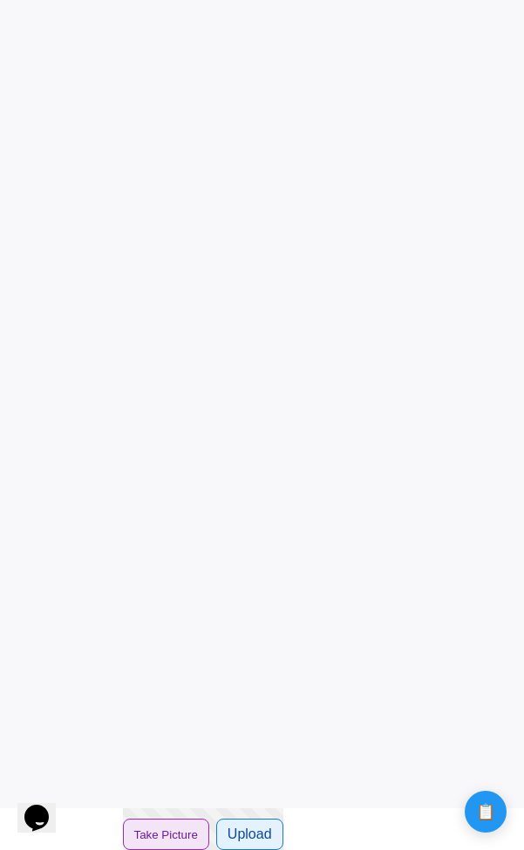
scroll to position [0, 0]
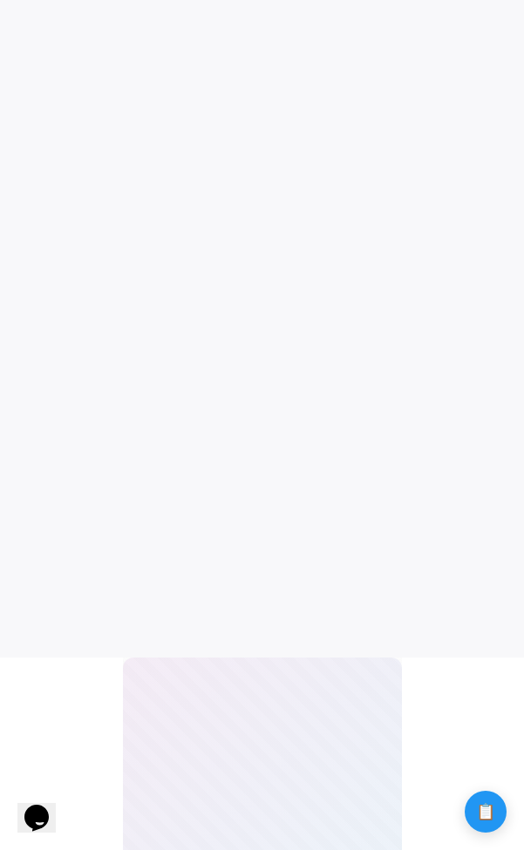
scroll to position [307, 0]
